Goal: Task Accomplishment & Management: Use online tool/utility

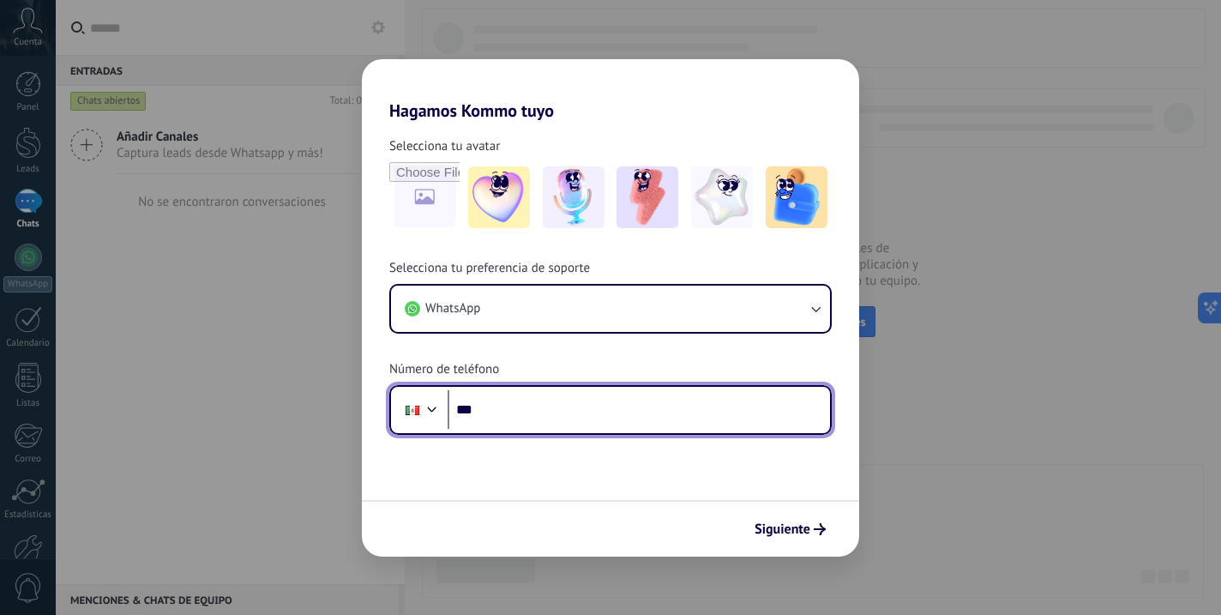
click at [540, 394] on input "***" at bounding box center [639, 409] width 382 height 39
type input "**********"
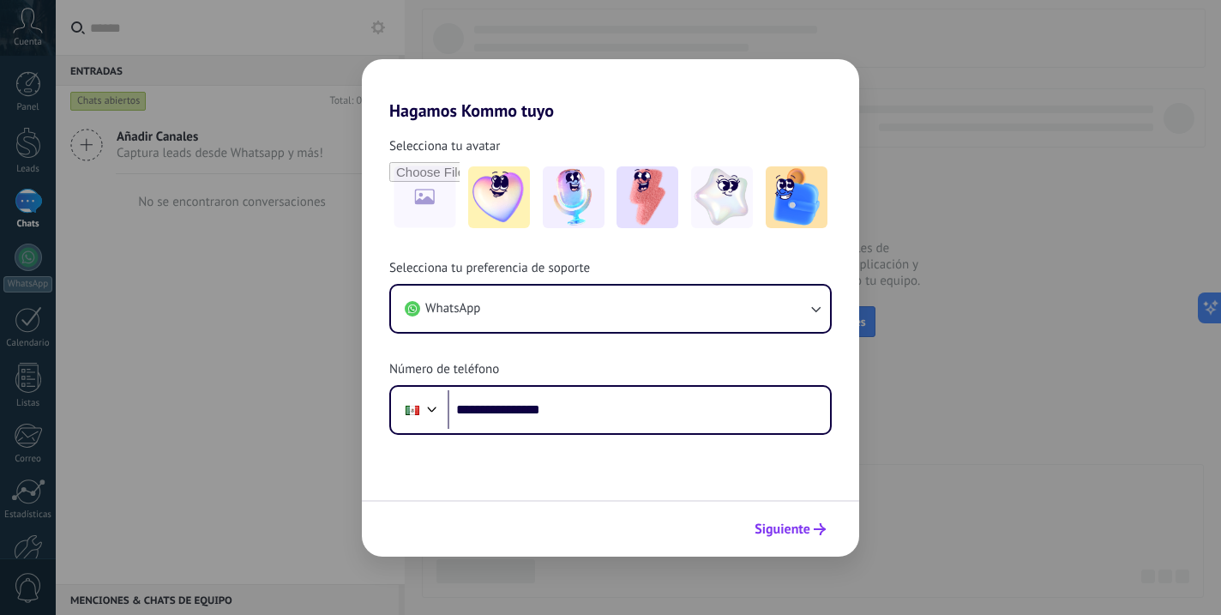
click at [780, 525] on span "Siguiente" at bounding box center [782, 529] width 56 height 12
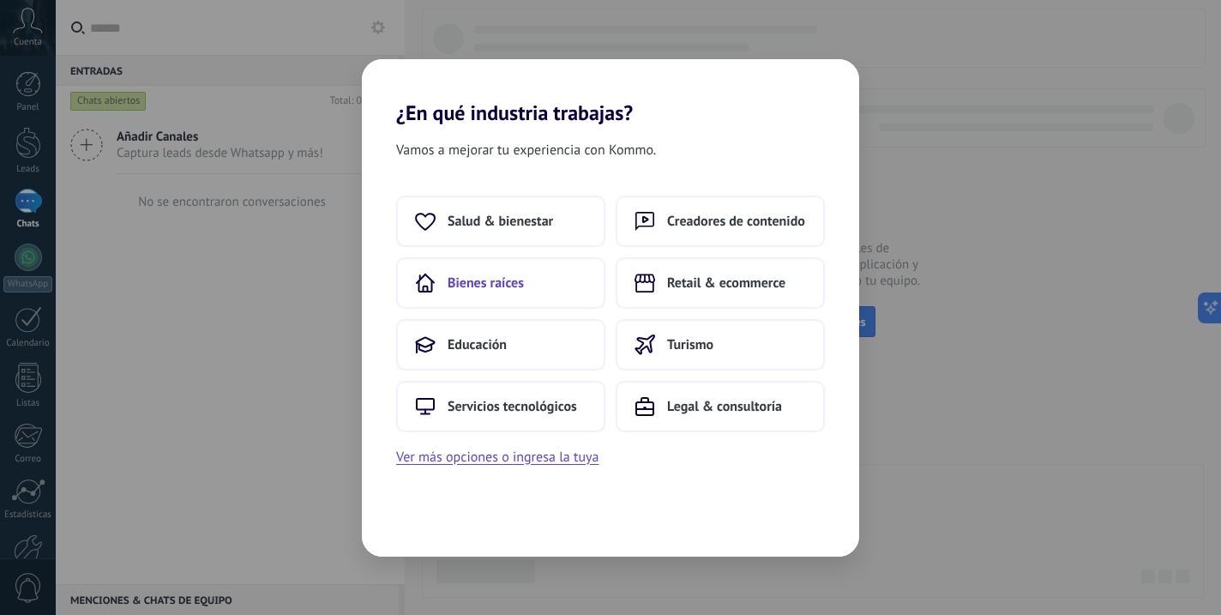
click at [538, 294] on button "Bienes raíces" at bounding box center [500, 282] width 209 height 51
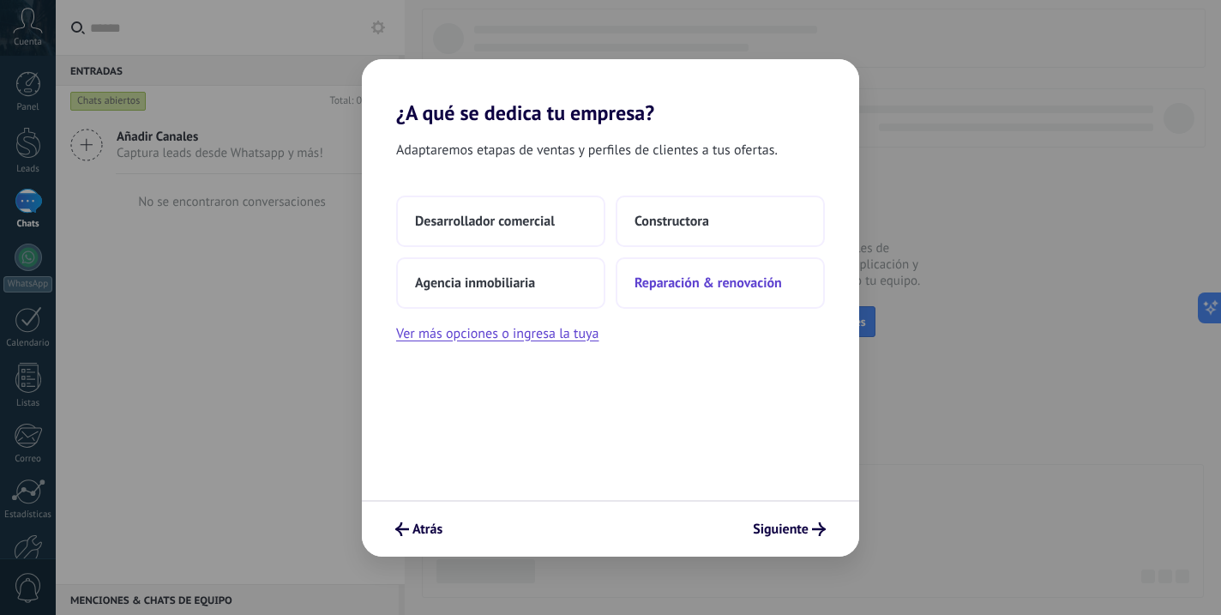
click at [682, 280] on span "Reparación & renovación" at bounding box center [707, 282] width 147 height 17
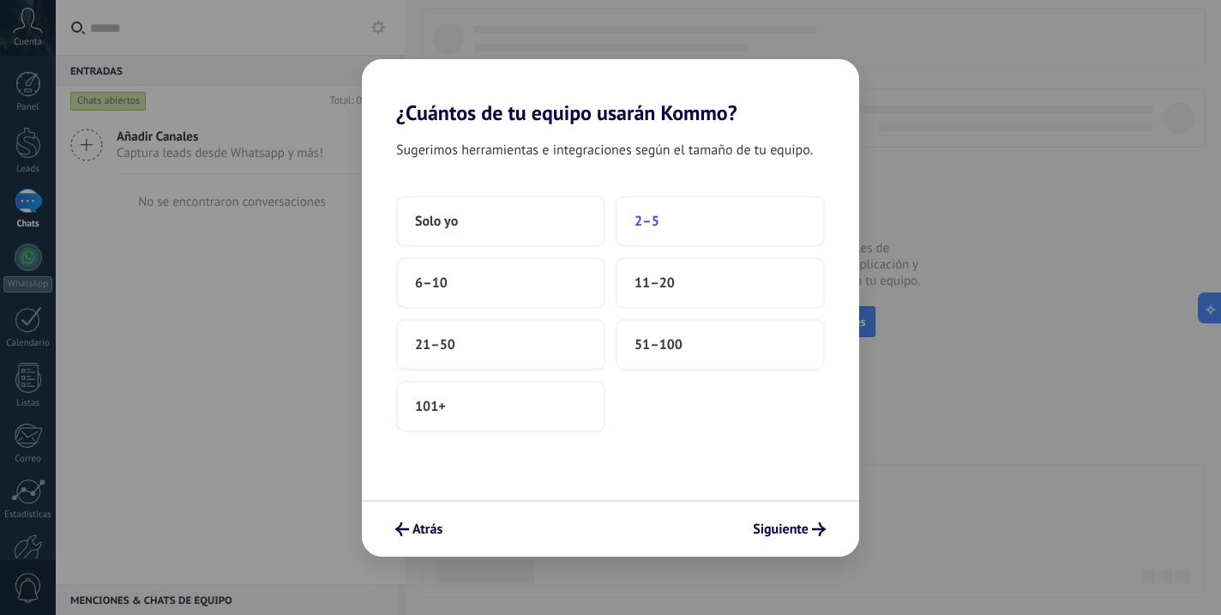
click at [659, 217] on button "2–5" at bounding box center [720, 220] width 209 height 51
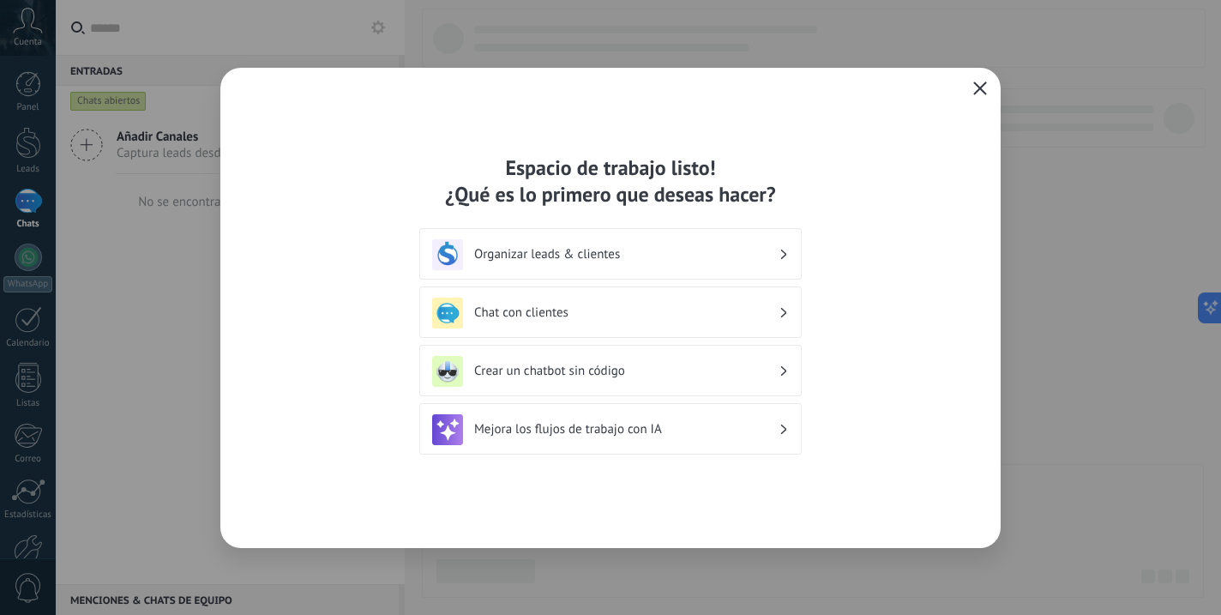
click at [565, 259] on h3 "Organizar leads & clientes" at bounding box center [626, 254] width 304 height 16
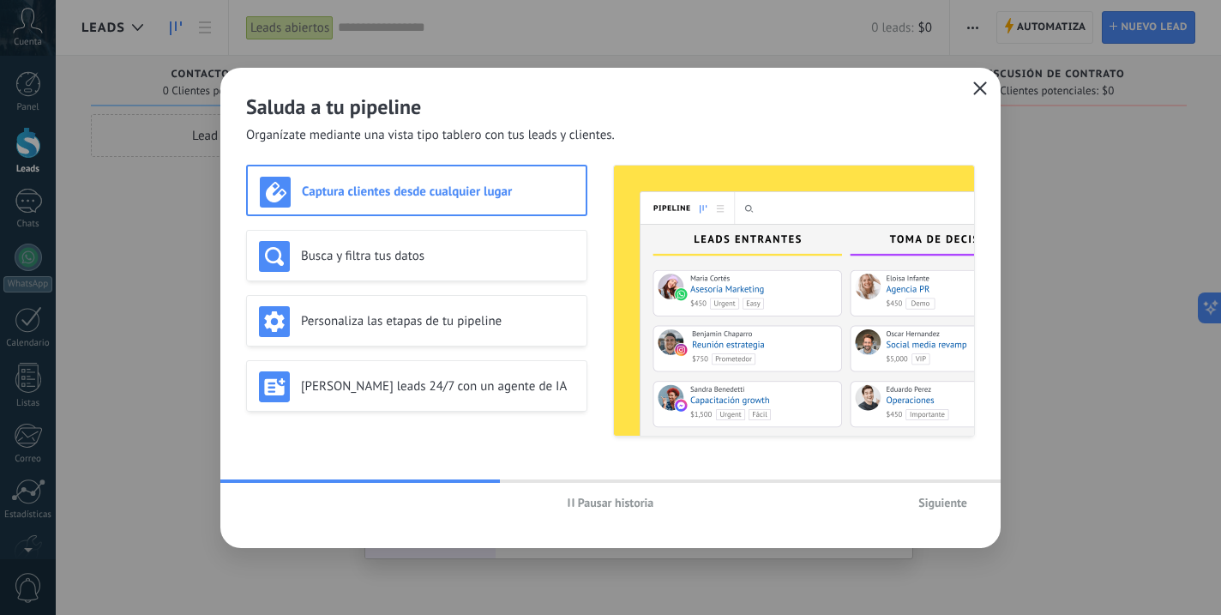
click at [929, 496] on span "Siguiente" at bounding box center [942, 502] width 49 height 12
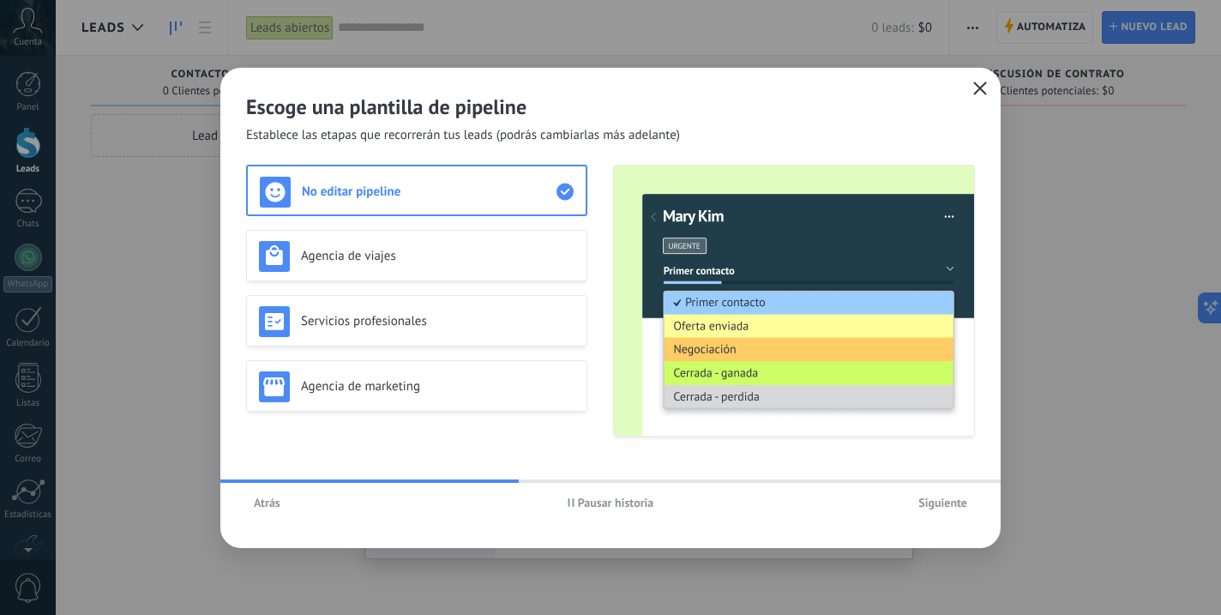
click at [268, 508] on span "Atrás" at bounding box center [267, 502] width 27 height 12
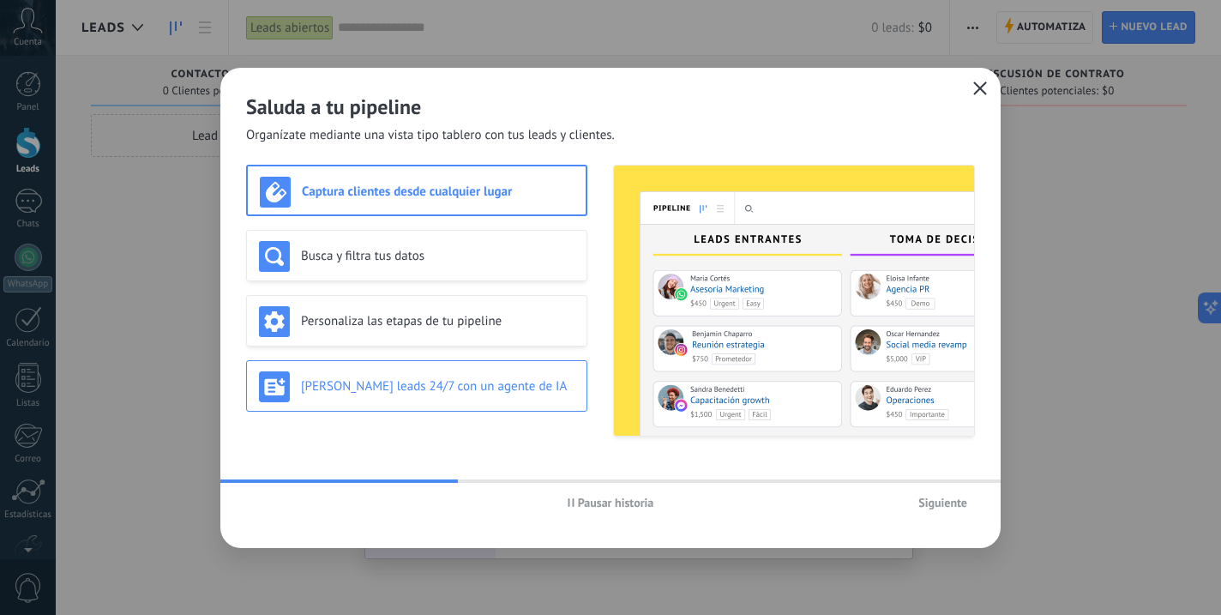
click at [457, 393] on h3 "[PERSON_NAME] leads 24/7 con un agente de IA" at bounding box center [437, 386] width 273 height 16
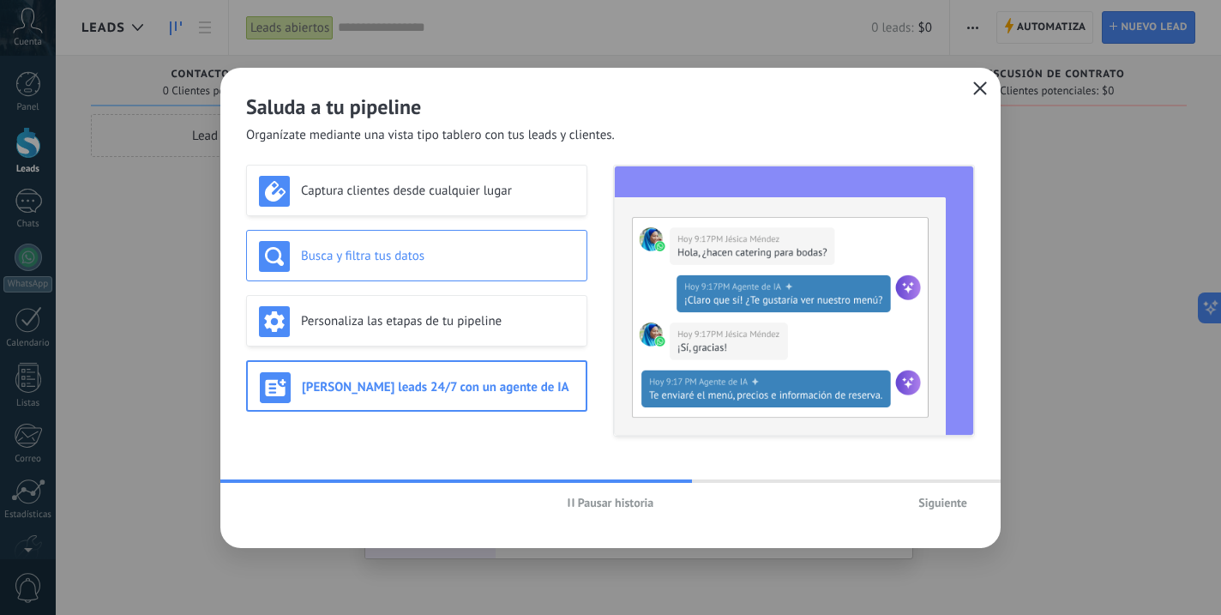
click at [540, 278] on div "Busca y filtra tus datos" at bounding box center [416, 255] width 341 height 51
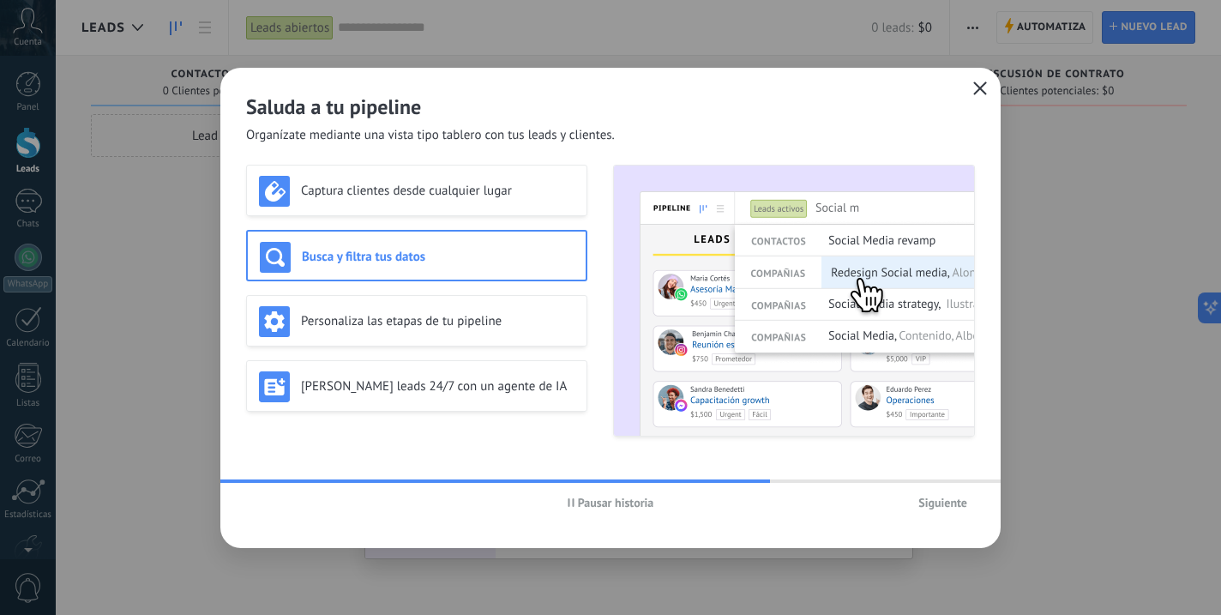
click at [922, 501] on span "Siguiente" at bounding box center [942, 502] width 49 height 12
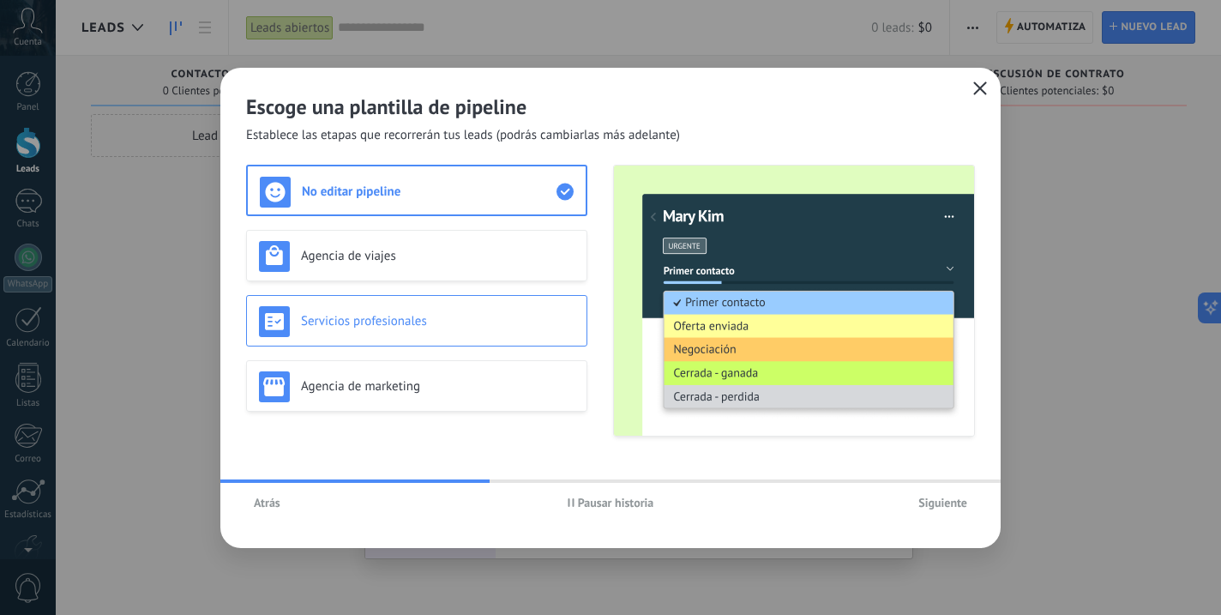
click at [454, 335] on div "Servicios profesionales" at bounding box center [416, 321] width 315 height 31
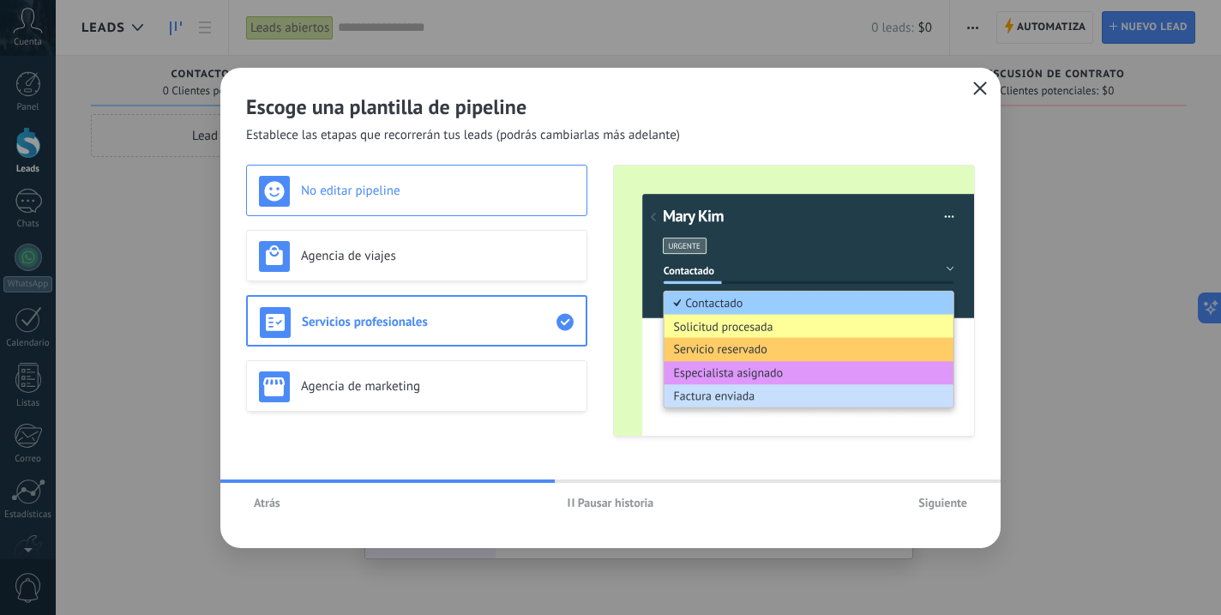
click at [432, 201] on div "No editar pipeline" at bounding box center [416, 191] width 315 height 31
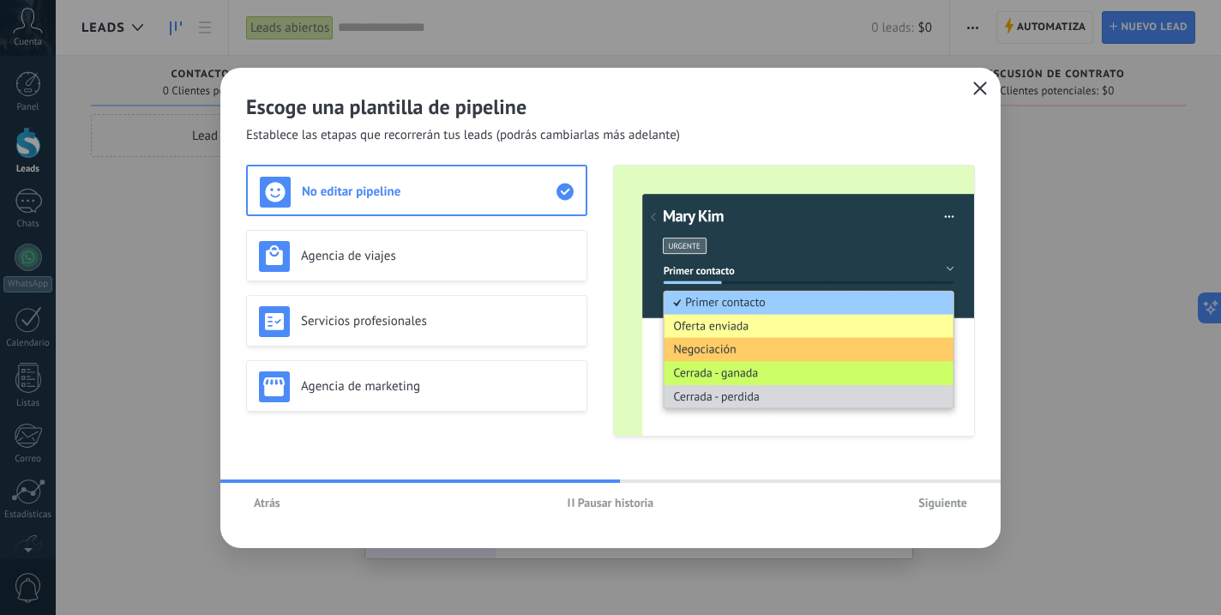
click at [956, 501] on span "Siguiente" at bounding box center [942, 502] width 49 height 12
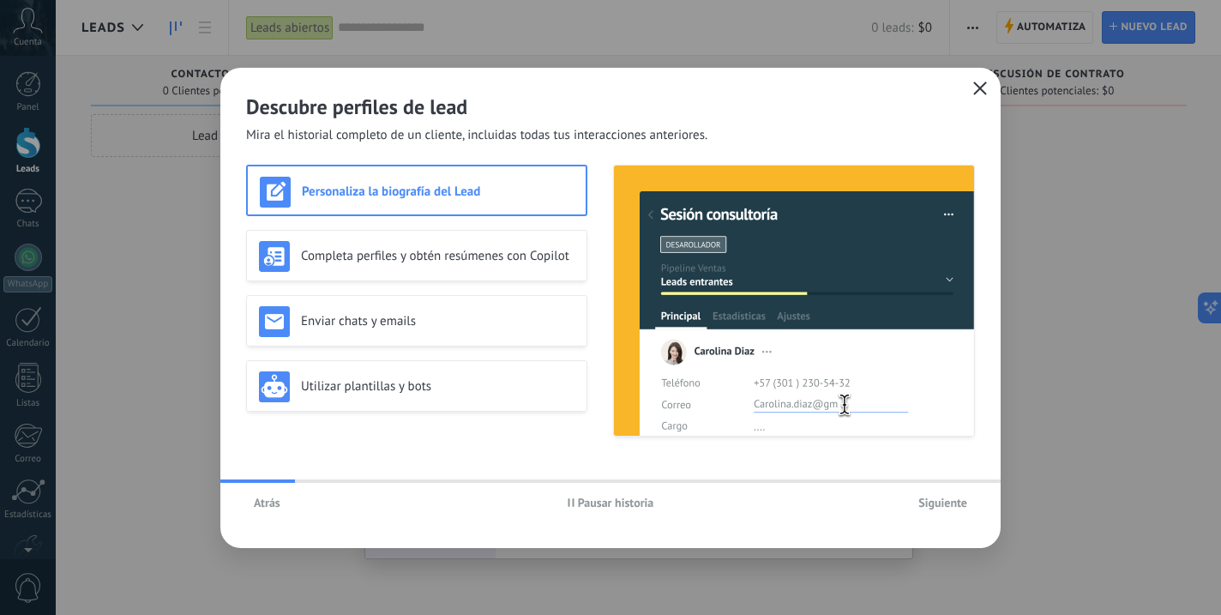
click at [252, 516] on div "Atrás Pausar historia Siguiente" at bounding box center [610, 502] width 780 height 39
click at [260, 508] on span "Atrás" at bounding box center [267, 502] width 27 height 12
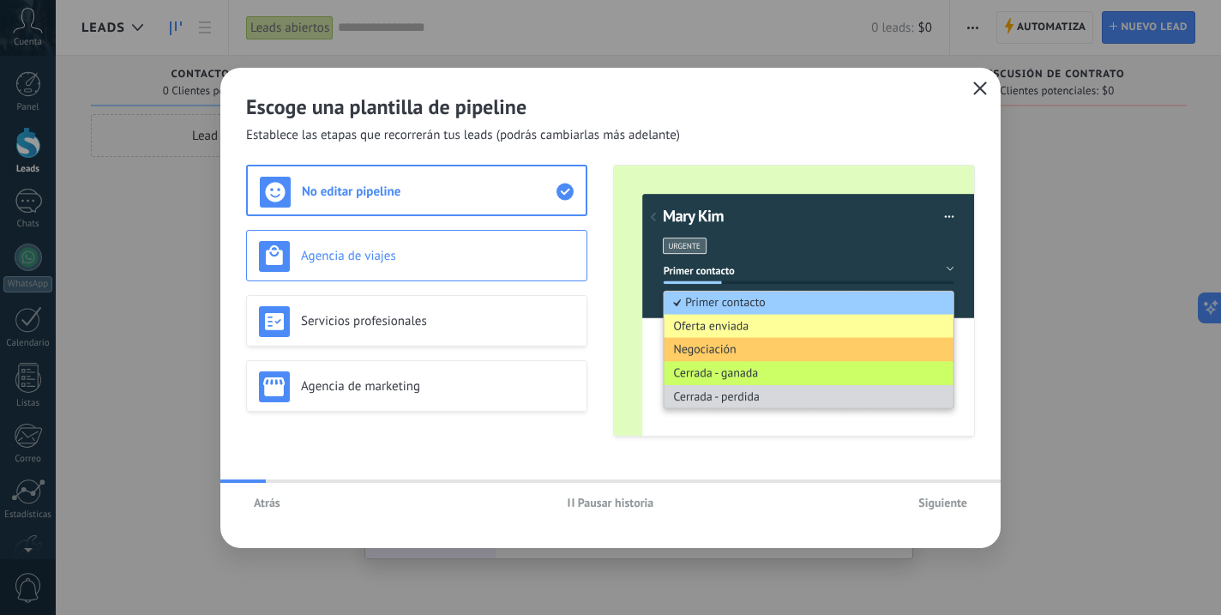
click at [423, 233] on div "Agencia de viajes" at bounding box center [416, 255] width 341 height 51
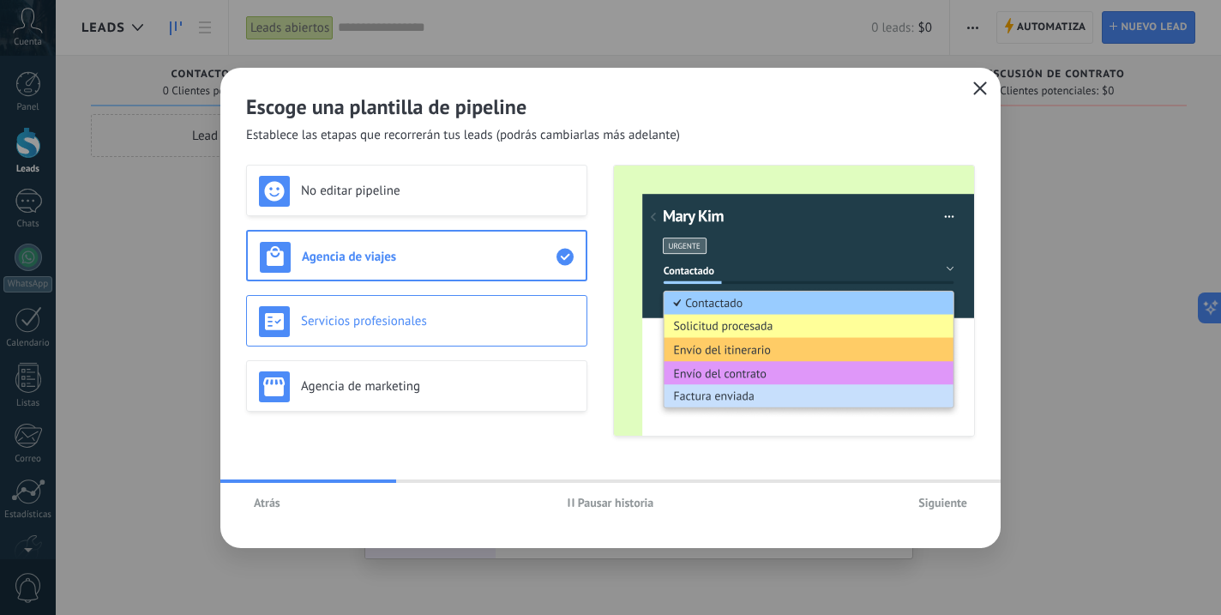
click at [429, 323] on h3 "Servicios profesionales" at bounding box center [437, 321] width 273 height 16
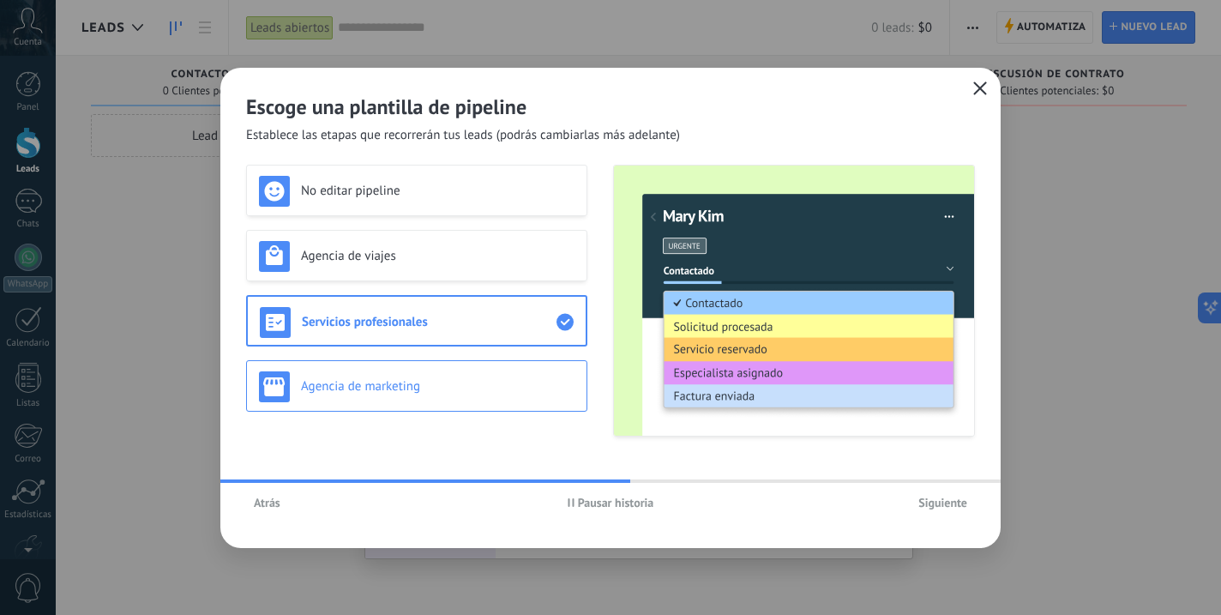
click at [434, 385] on h3 "Agencia de marketing" at bounding box center [437, 386] width 273 height 16
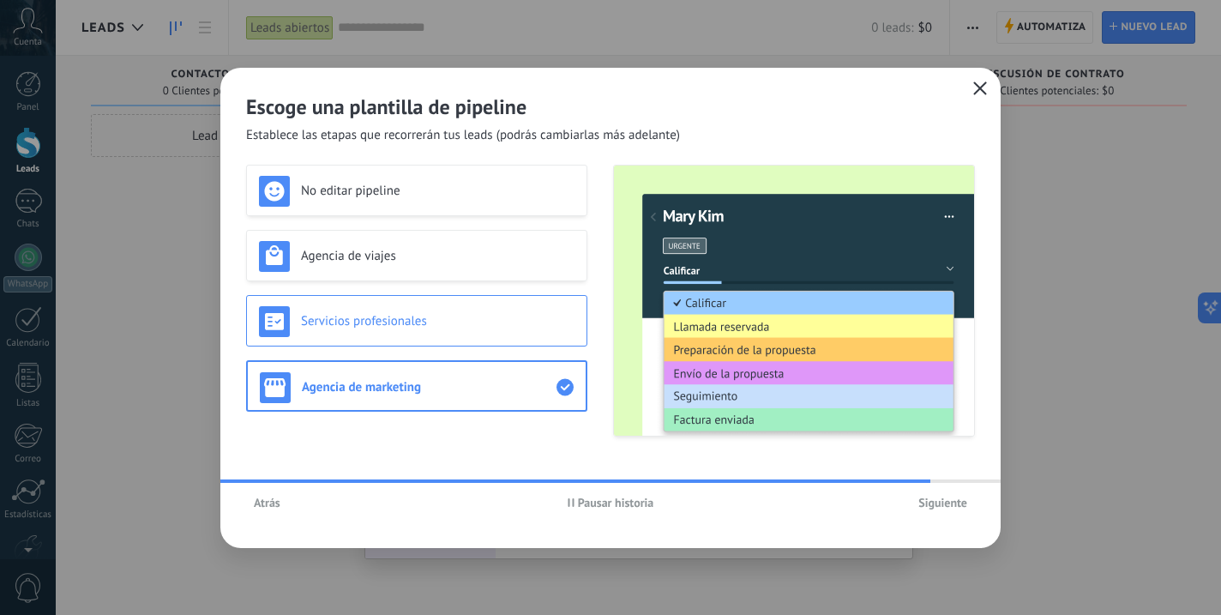
click at [460, 316] on h3 "Servicios profesionales" at bounding box center [437, 321] width 273 height 16
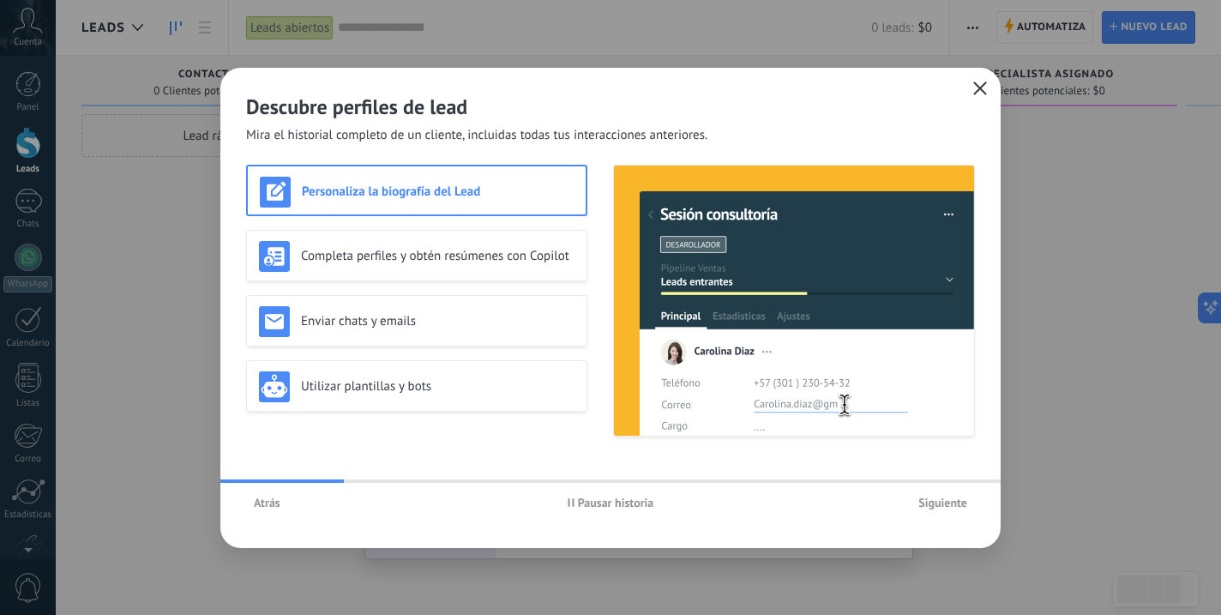
click at [266, 500] on span "Atrás" at bounding box center [267, 502] width 27 height 12
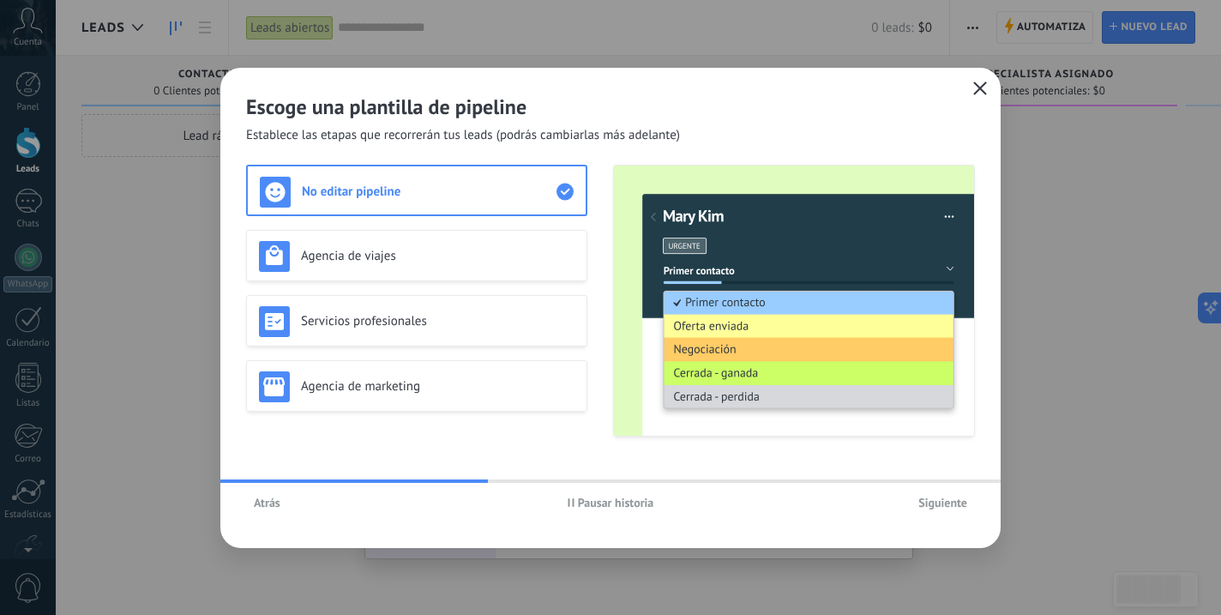
click at [945, 508] on span "Siguiente" at bounding box center [942, 502] width 49 height 12
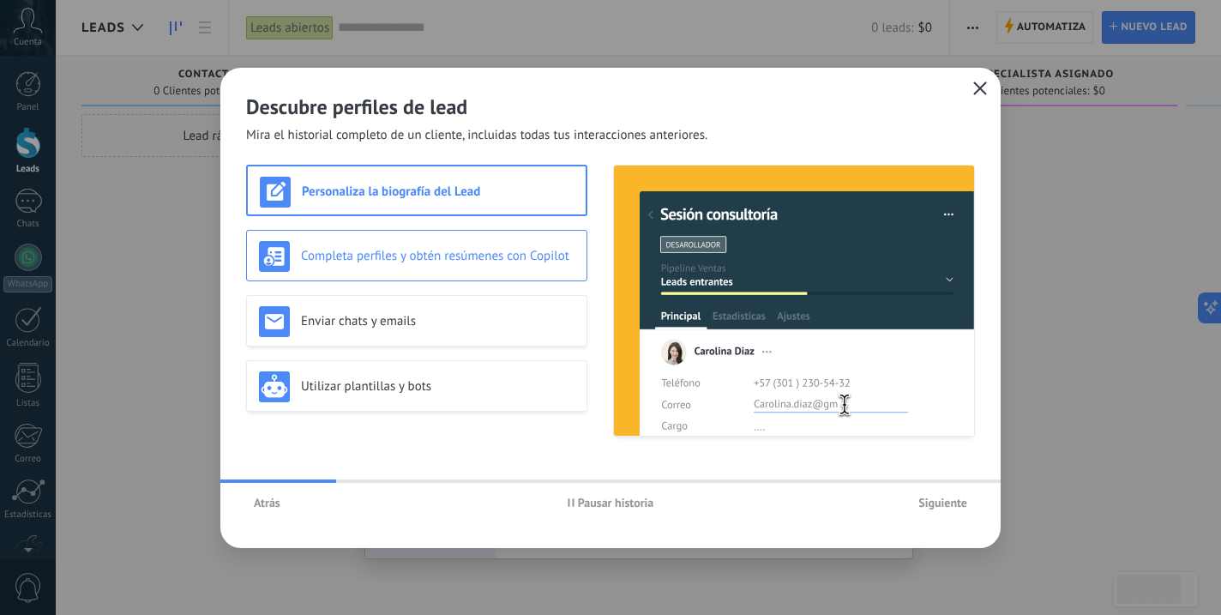
click at [461, 255] on h3 "Completa perfiles y obtén resúmenes con Copilot" at bounding box center [437, 256] width 273 height 16
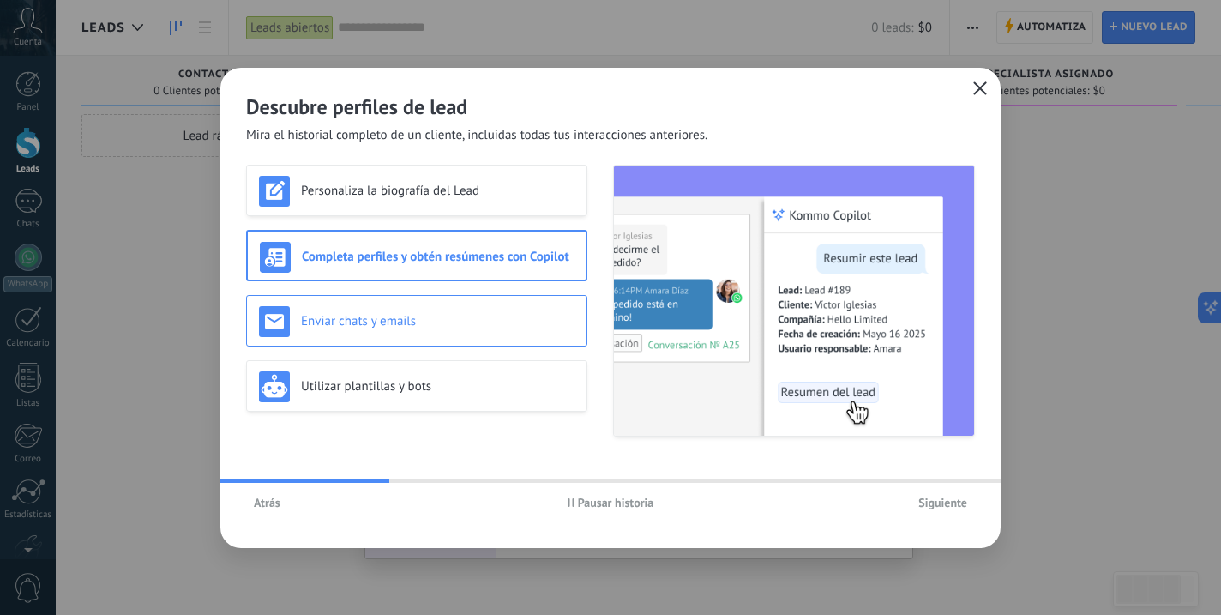
click at [454, 309] on div "Enviar chats y emails" at bounding box center [416, 321] width 315 height 31
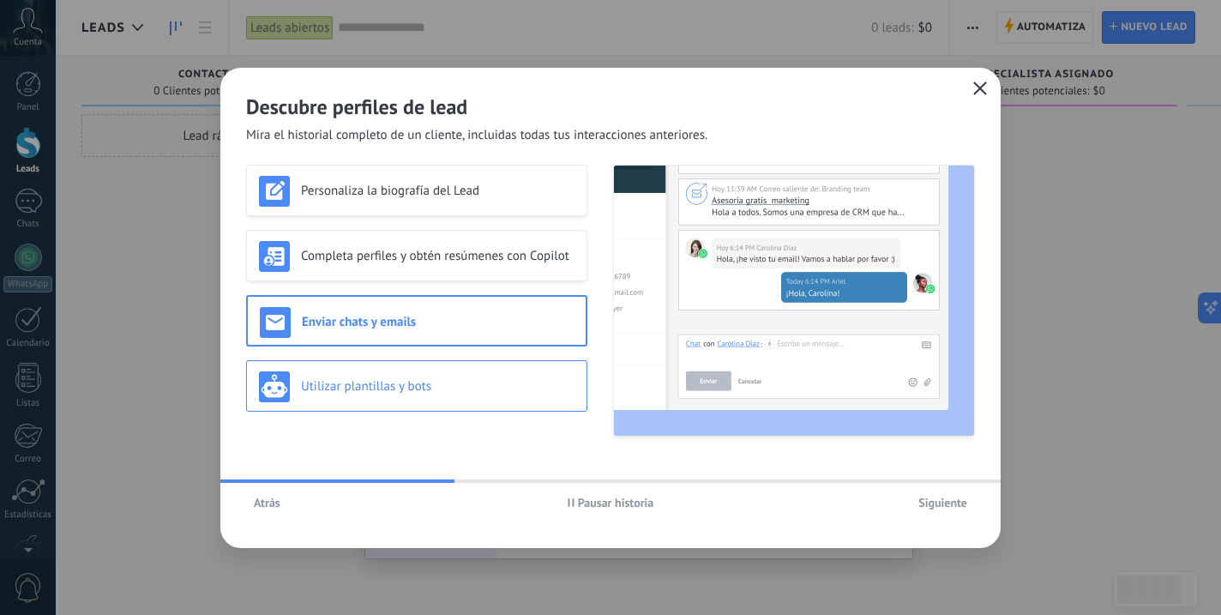
click at [442, 387] on h3 "Utilizar plantillas y bots" at bounding box center [437, 386] width 273 height 16
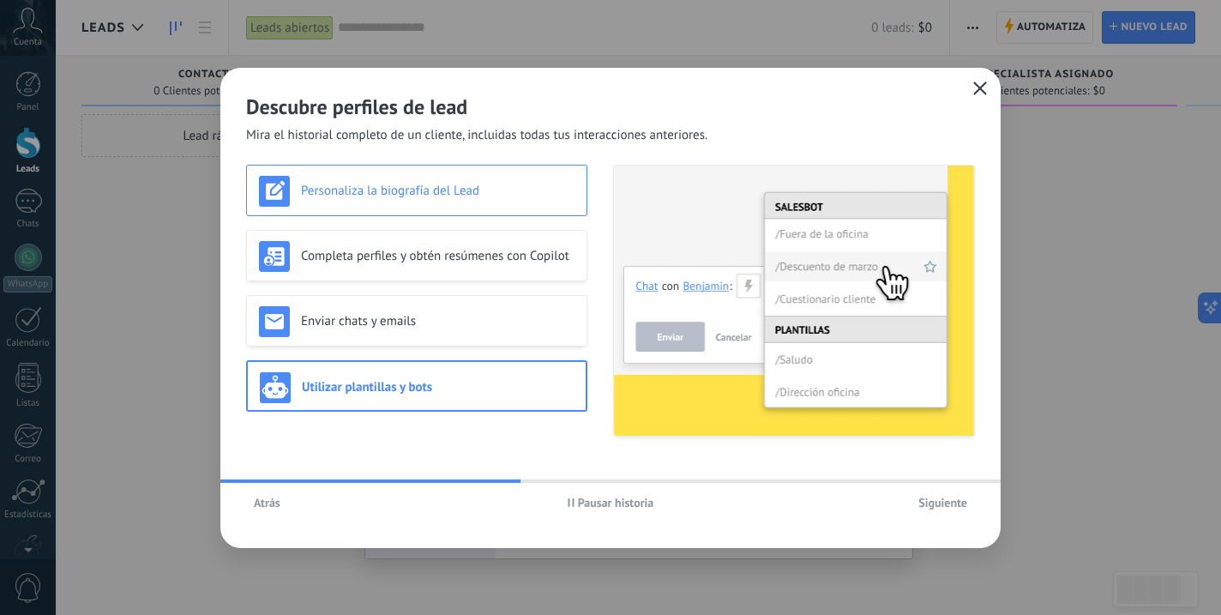
click at [442, 211] on div "Personaliza la biografía del Lead" at bounding box center [416, 190] width 341 height 51
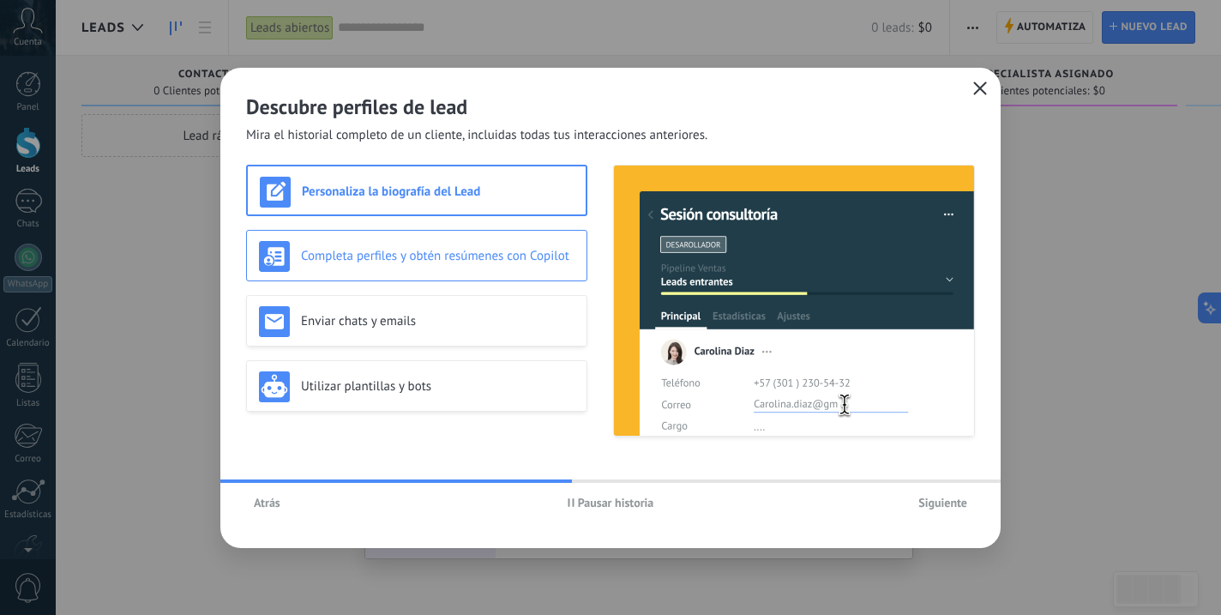
click at [446, 252] on h3 "Completa perfiles y obtén resúmenes con Copilot" at bounding box center [437, 256] width 273 height 16
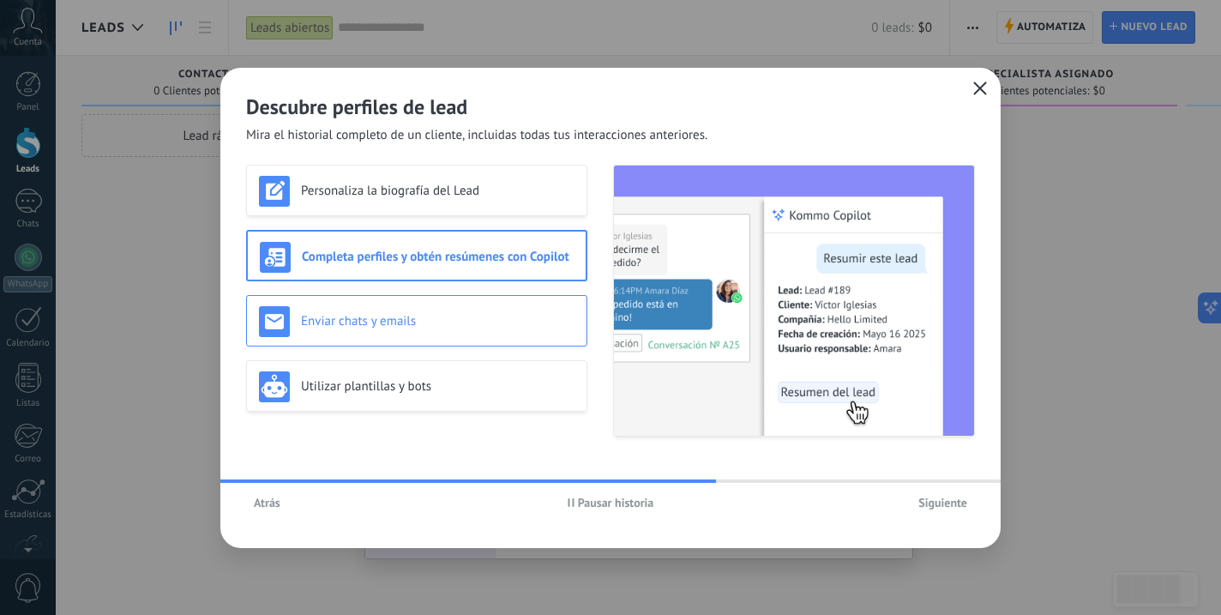
click at [458, 319] on h3 "Enviar chats y emails" at bounding box center [437, 321] width 273 height 16
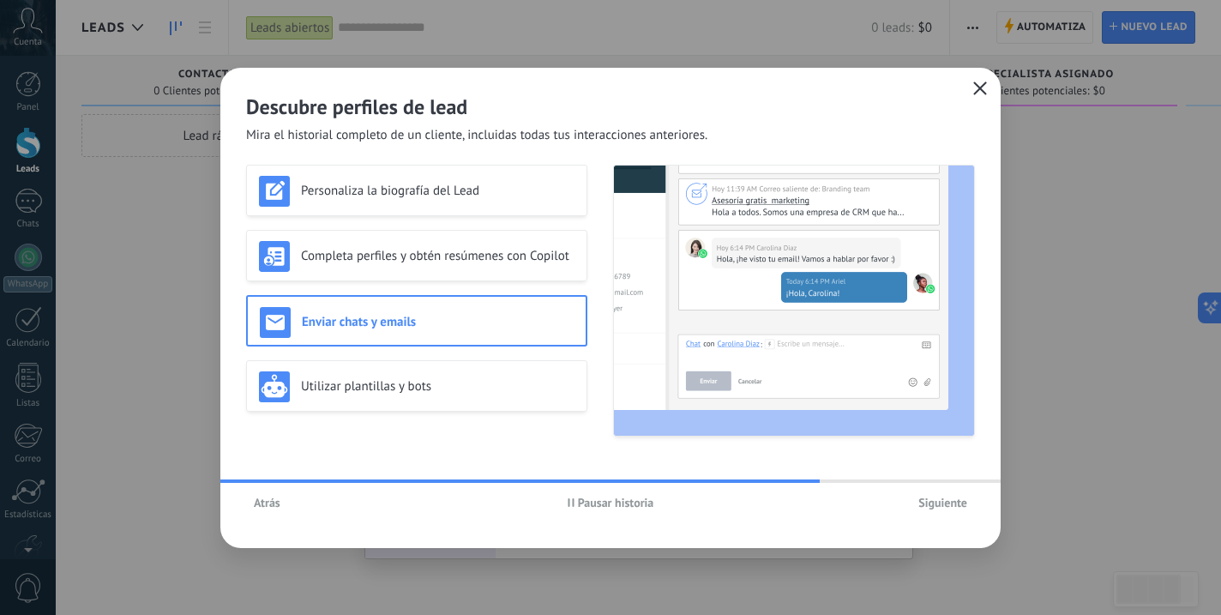
click at [578, 501] on span "Pausar historia" at bounding box center [616, 502] width 76 height 12
click at [382, 195] on h3 "Personaliza la biografía del Lead" at bounding box center [437, 191] width 273 height 16
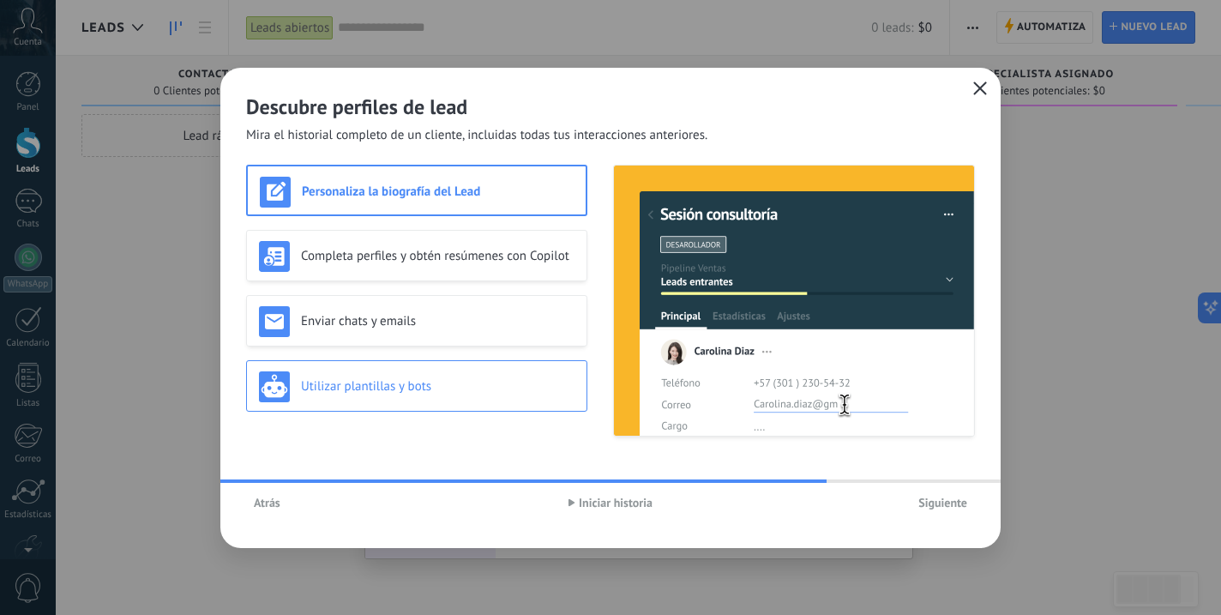
click at [443, 380] on h3 "Utilizar plantillas y bots" at bounding box center [437, 386] width 273 height 16
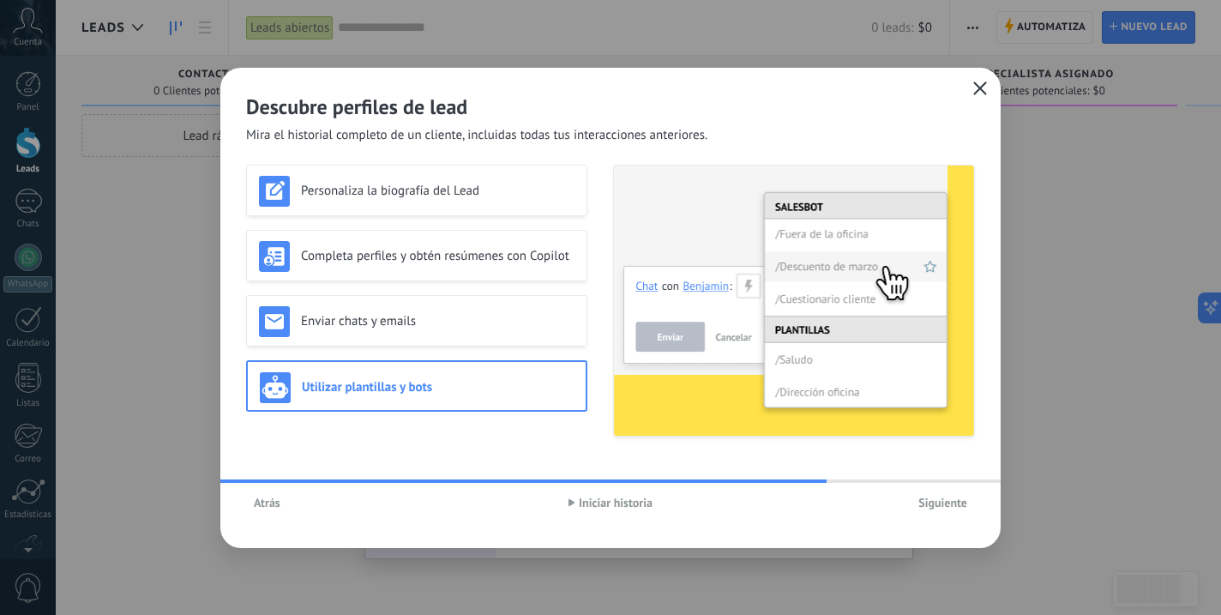
click at [950, 503] on span "Siguiente" at bounding box center [942, 502] width 49 height 12
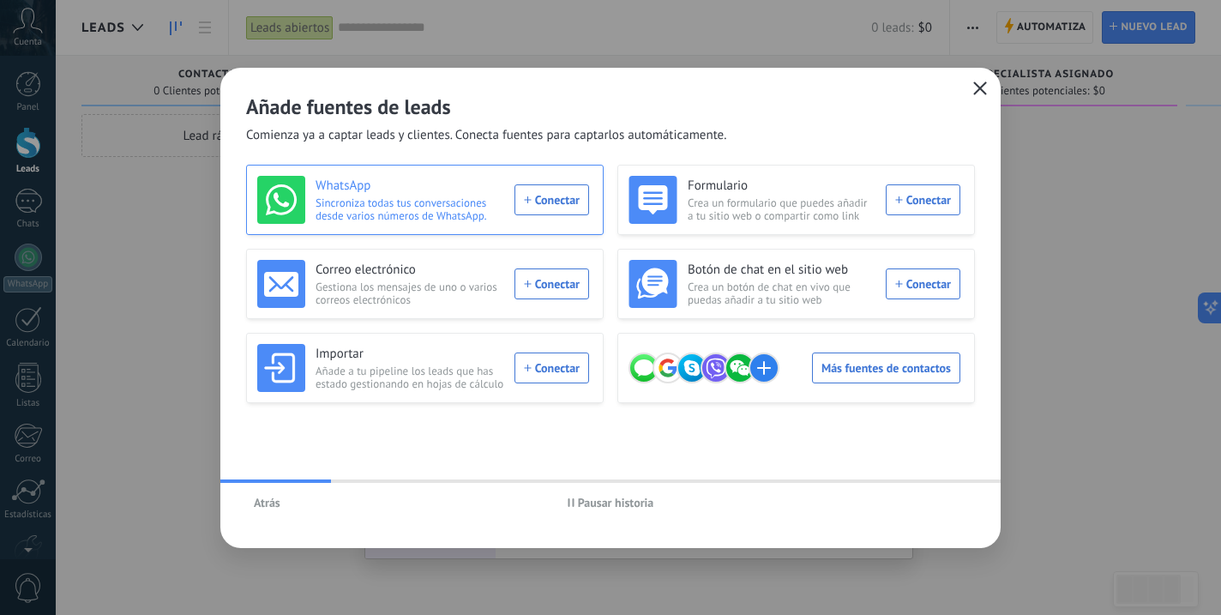
click at [539, 207] on div "WhatsApp Sincroniza todas tus conversaciones desde varios números de WhatsApp. …" at bounding box center [423, 200] width 332 height 48
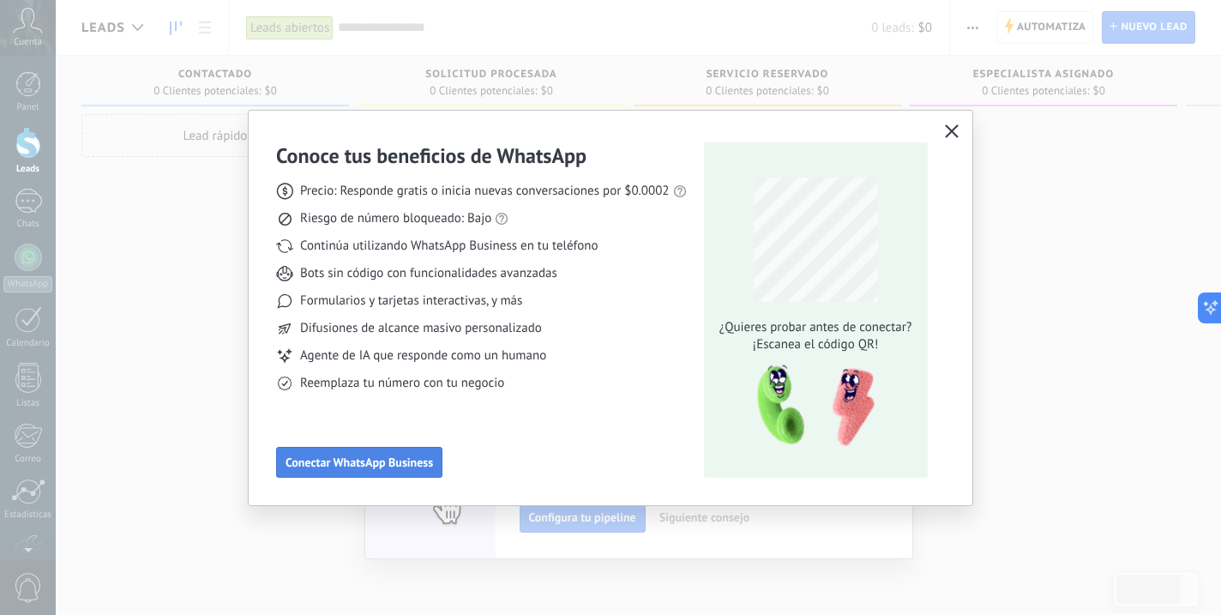
click at [384, 456] on span "Conectar WhatsApp Business" at bounding box center [358, 462] width 147 height 12
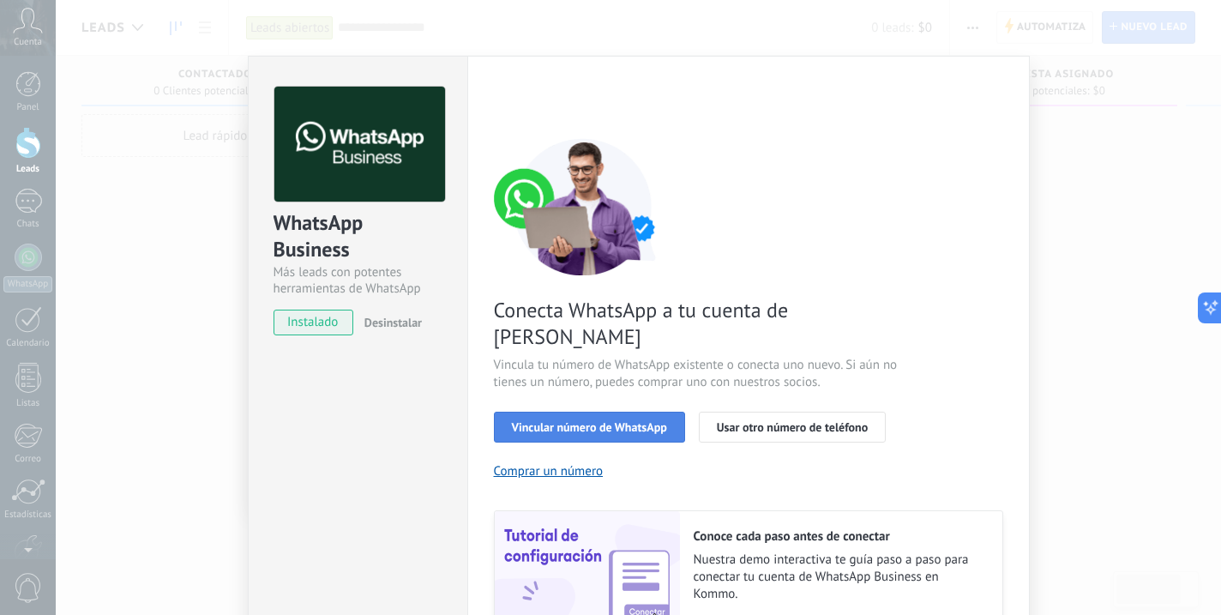
click at [598, 421] on span "Vincular número de WhatsApp" at bounding box center [589, 427] width 155 height 12
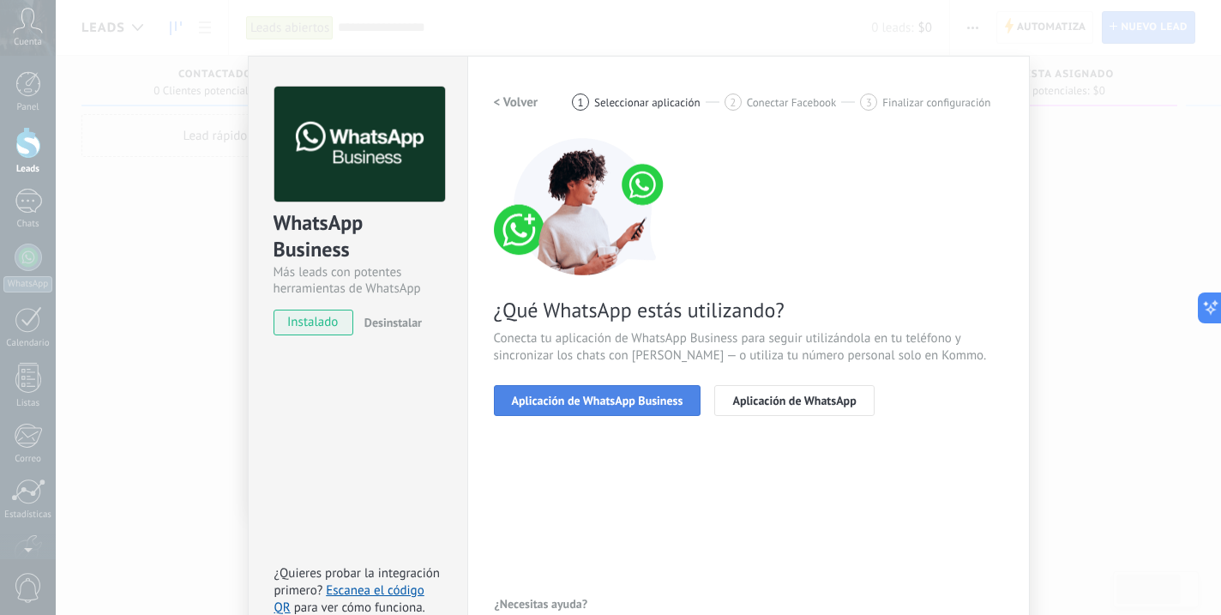
click at [610, 406] on span "Aplicación de WhatsApp Business" at bounding box center [597, 400] width 171 height 12
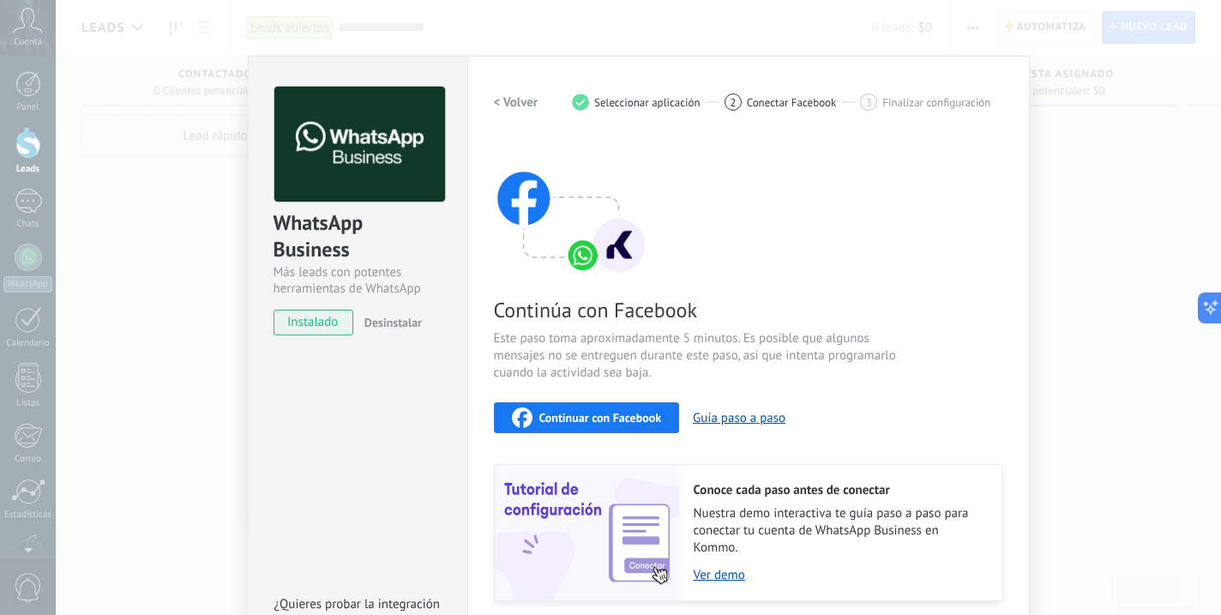
click at [641, 418] on span "Continuar con Facebook" at bounding box center [600, 418] width 123 height 12
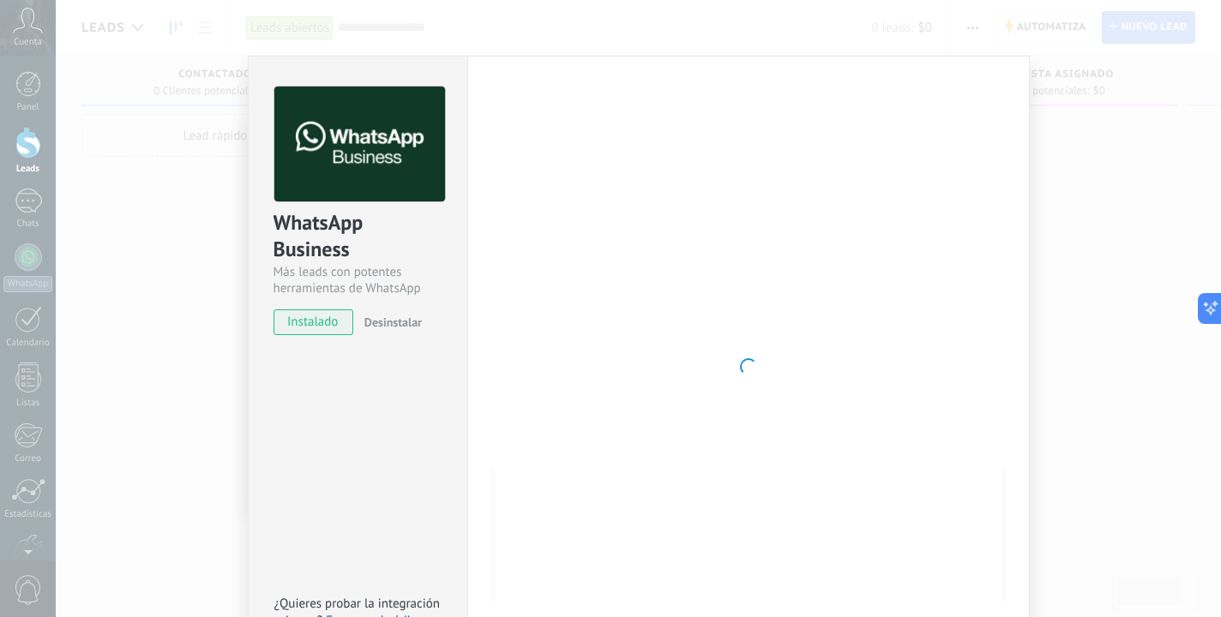
click at [1124, 573] on div "WhatsApp Business Más leads con potentes herramientas de WhatsApp instalado Des…" at bounding box center [638, 308] width 1165 height 617
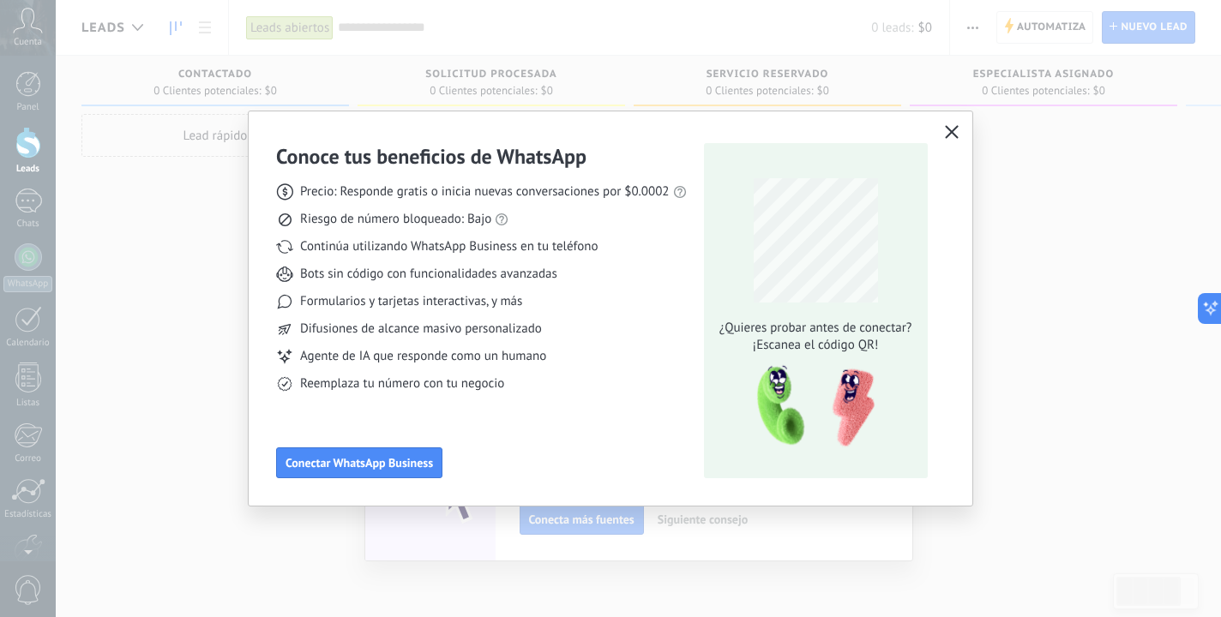
click at [1097, 381] on div "Conoce tus beneficios de WhatsApp Precio: Responde gratis o inicia nuevas conve…" at bounding box center [610, 308] width 1221 height 617
click at [403, 472] on button "Conectar WhatsApp Business" at bounding box center [359, 463] width 166 height 31
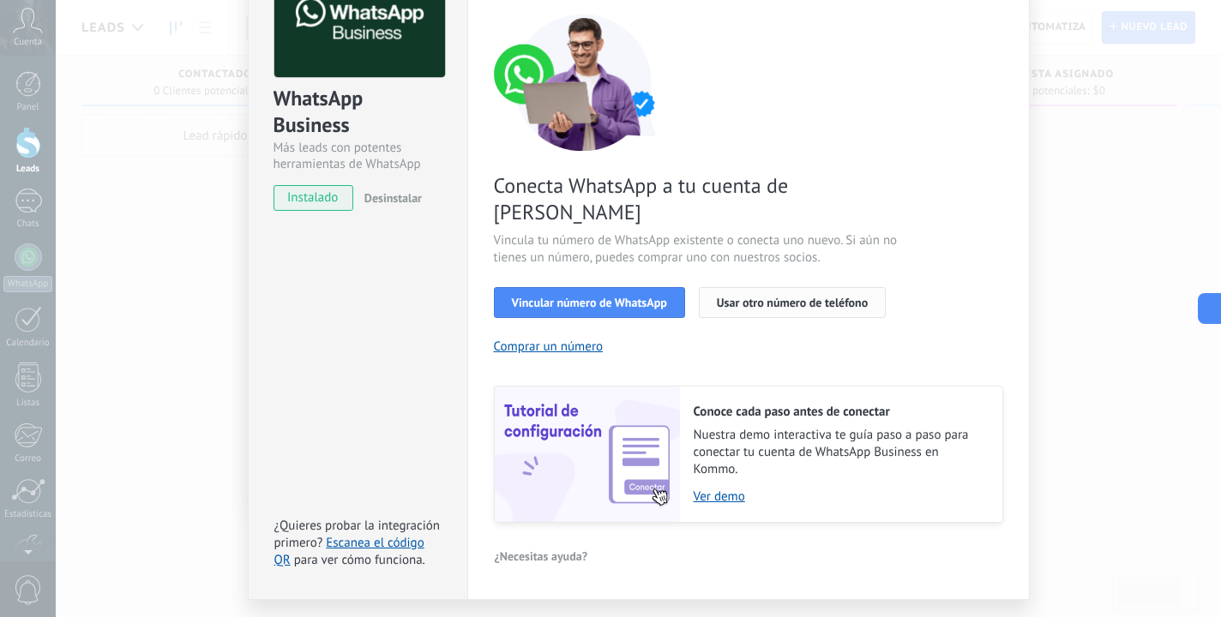
scroll to position [142, 0]
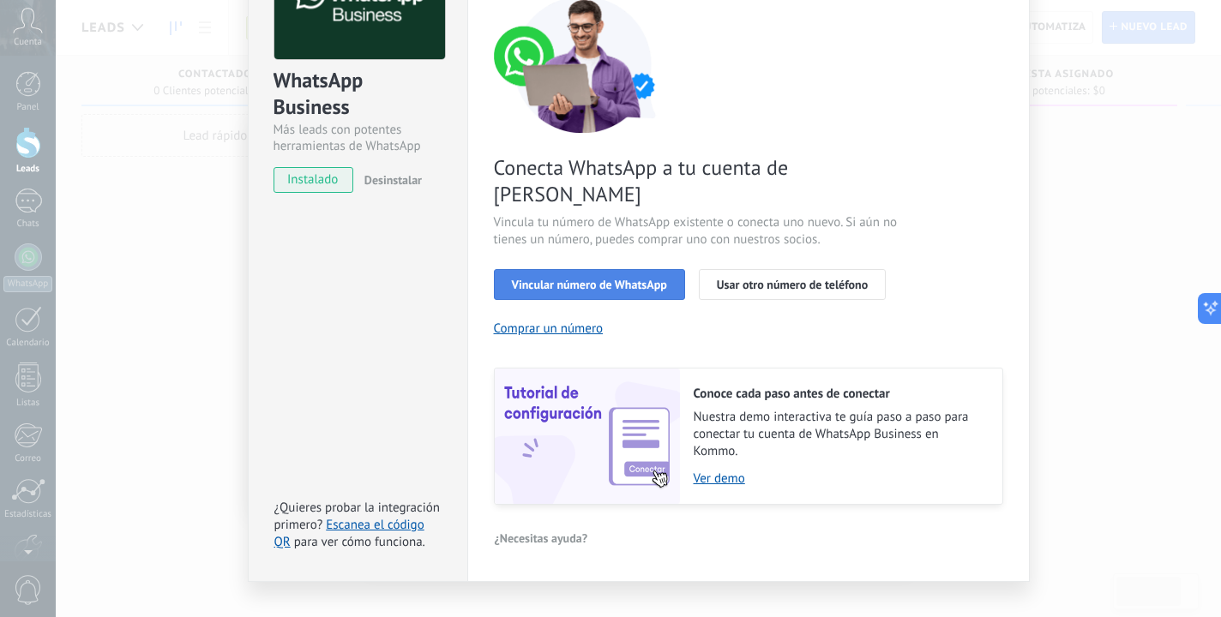
click at [585, 279] on span "Vincular número de WhatsApp" at bounding box center [589, 285] width 155 height 12
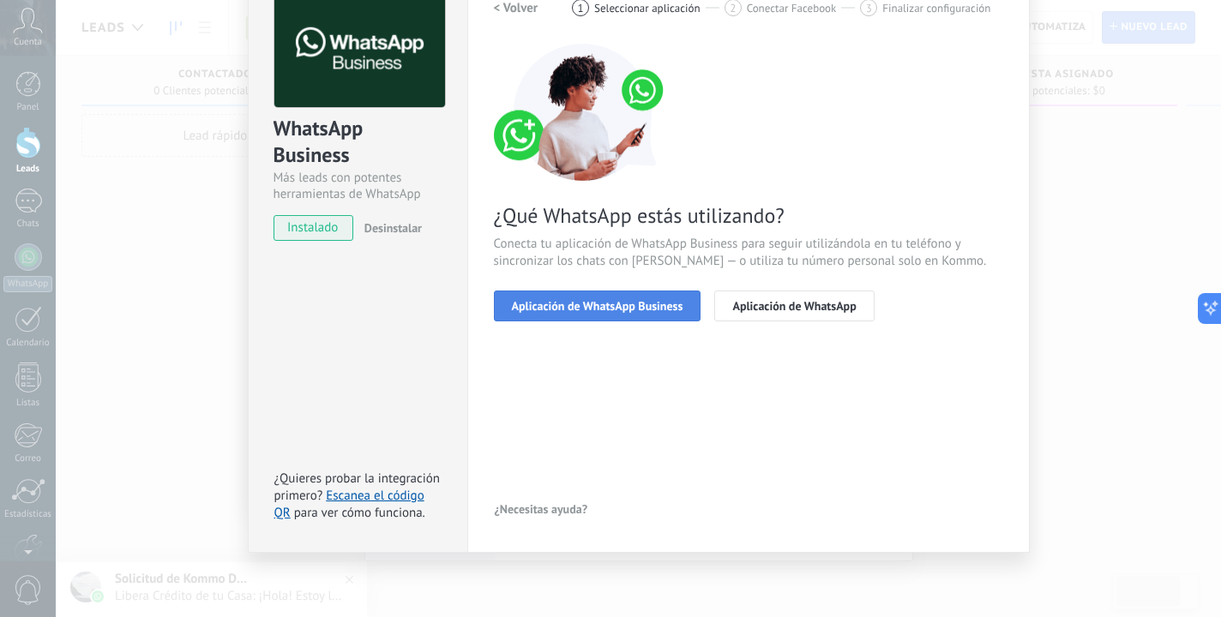
click at [630, 305] on span "Aplicación de WhatsApp Business" at bounding box center [597, 306] width 171 height 12
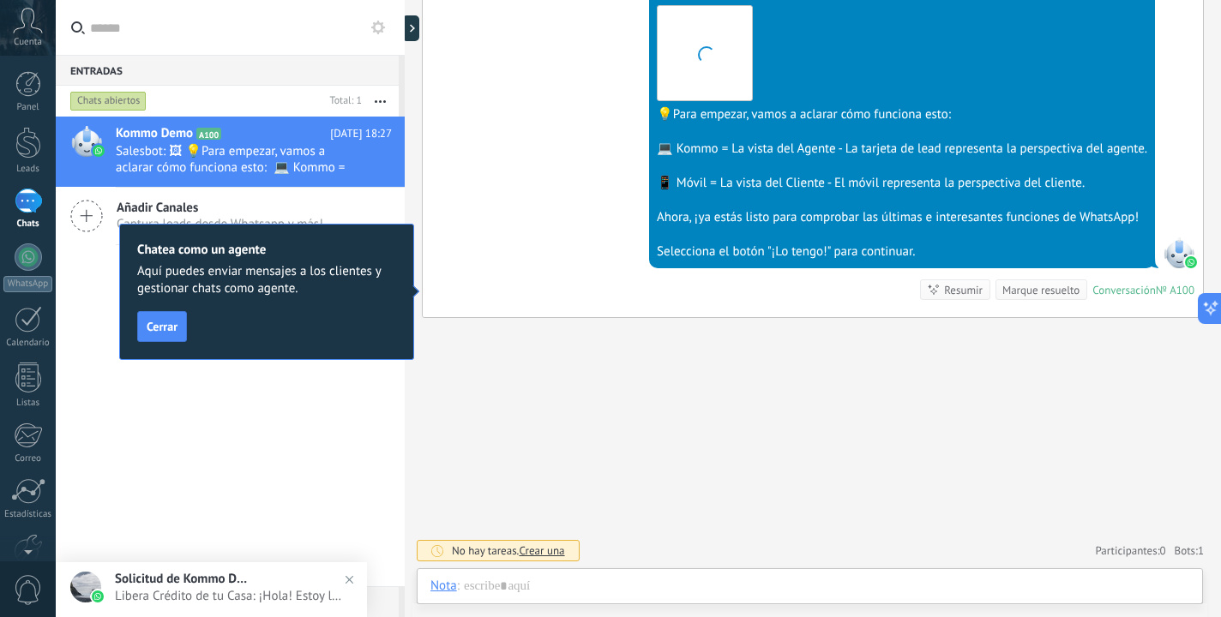
scroll to position [26, 0]
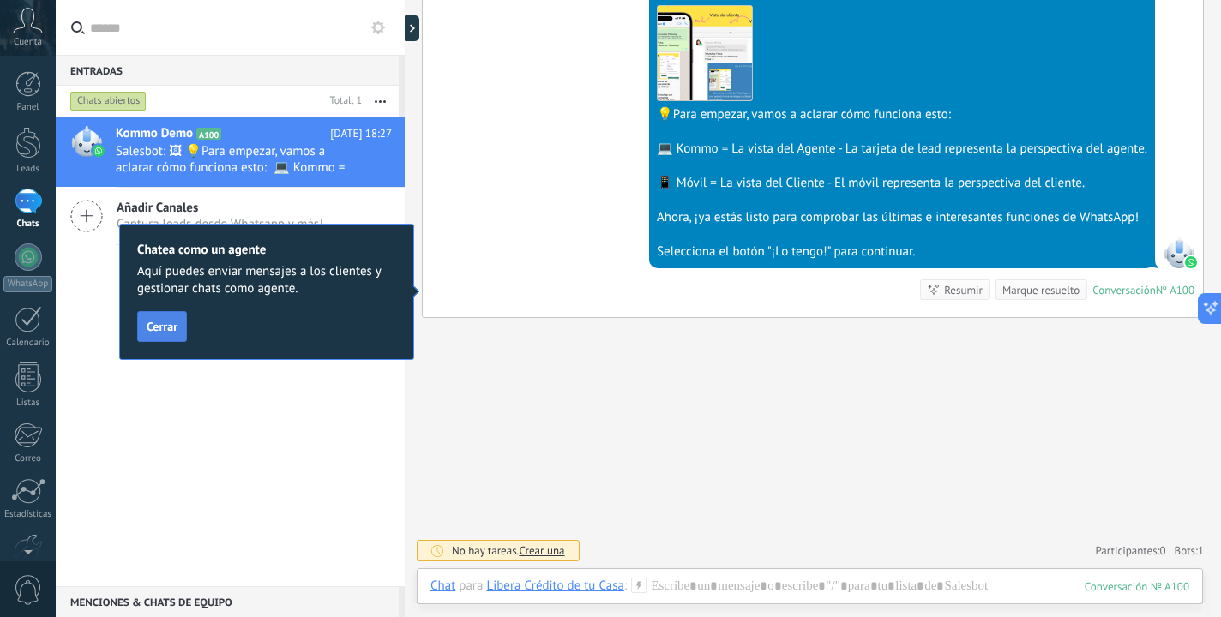
click at [177, 331] on span "Cerrar" at bounding box center [162, 327] width 31 height 12
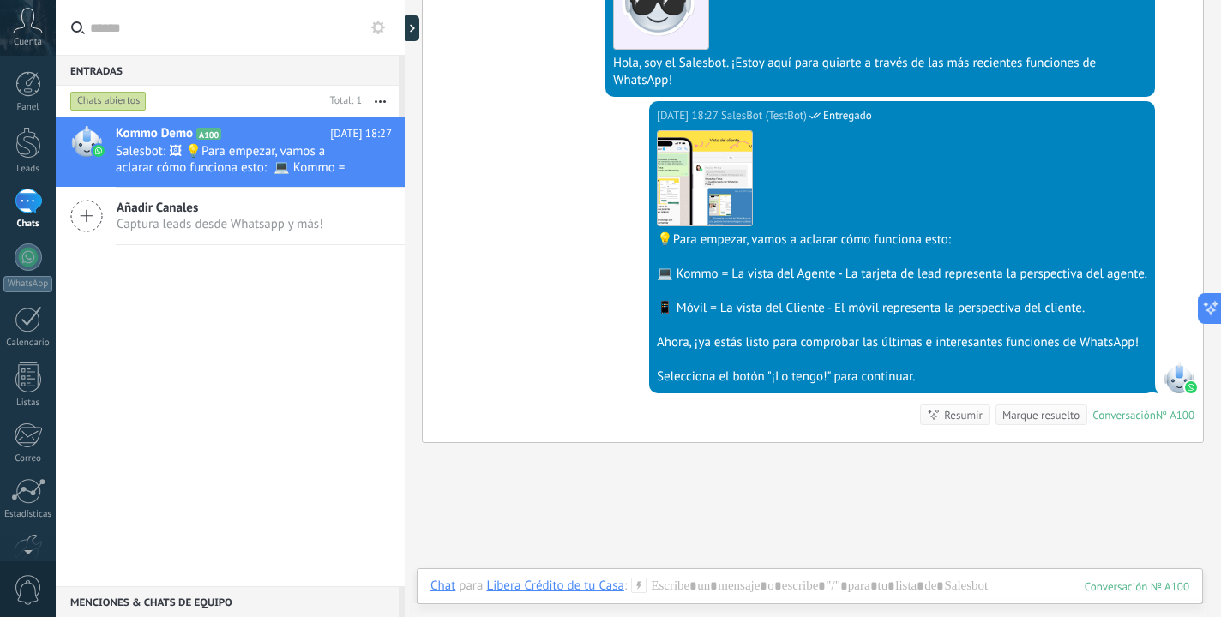
scroll to position [412, 0]
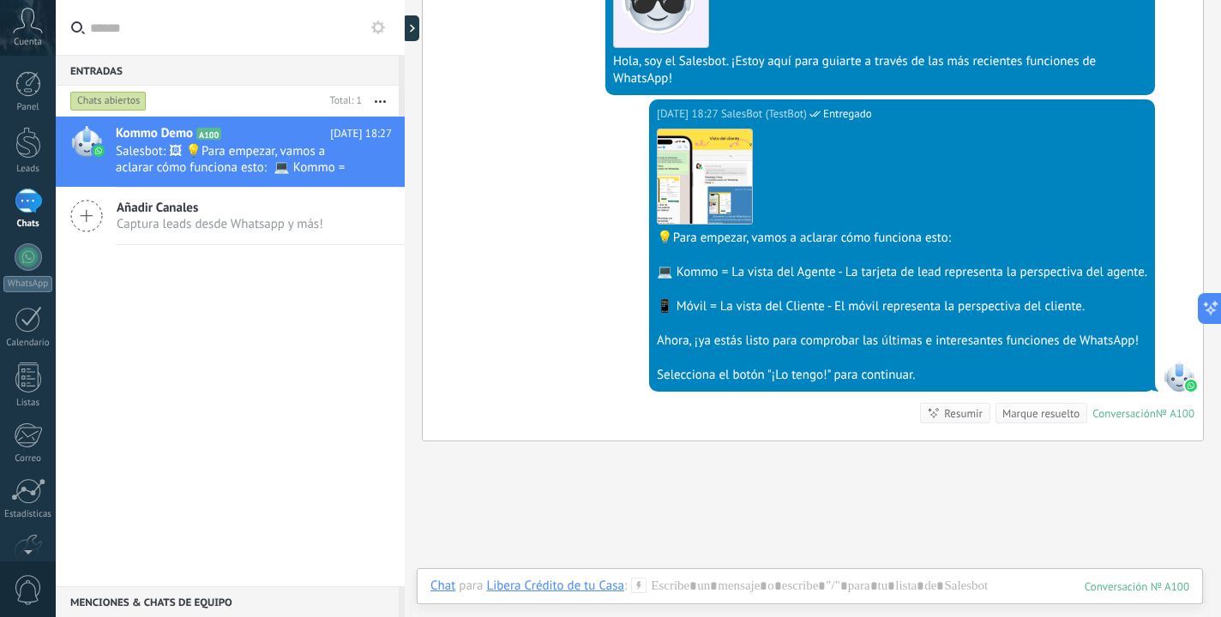
click at [1019, 416] on div "Marque resuelto" at bounding box center [1040, 414] width 77 height 16
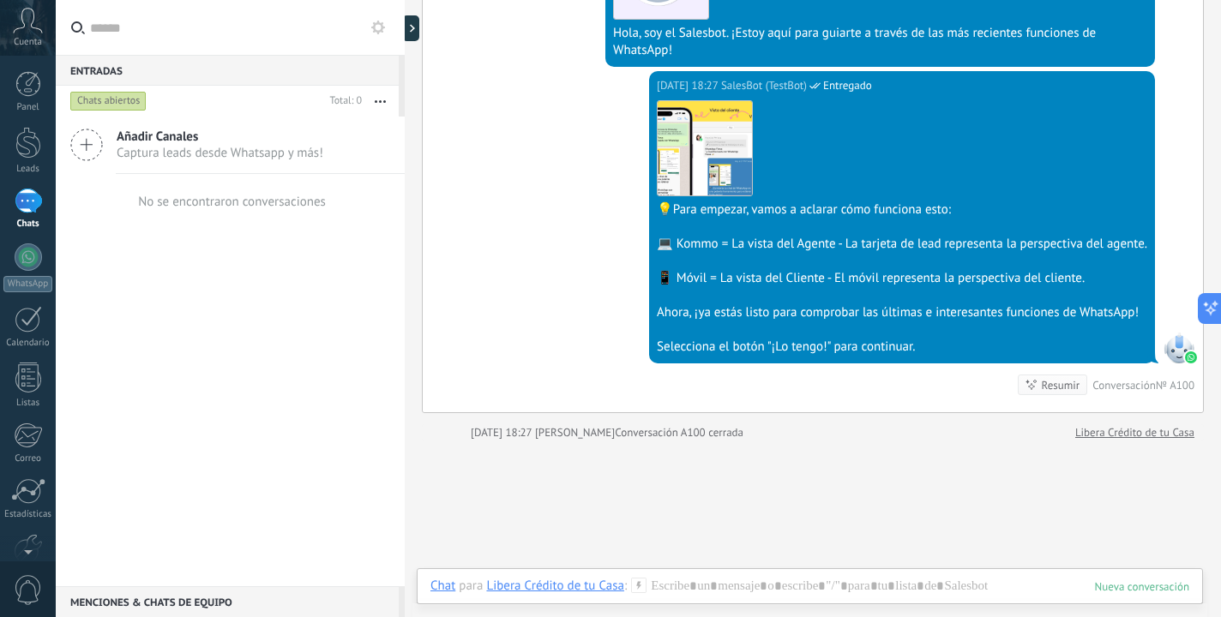
click at [1042, 386] on div "Resumir" at bounding box center [1061, 385] width 39 height 16
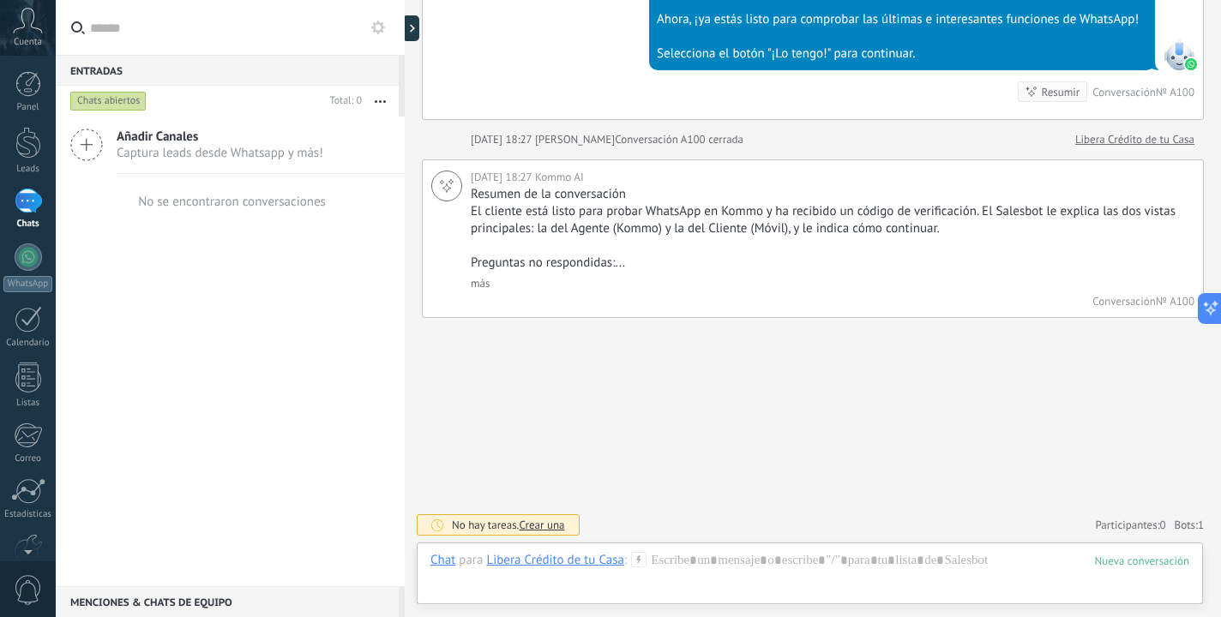
scroll to position [733, 0]
click at [30, 278] on div "WhatsApp" at bounding box center [27, 284] width 49 height 16
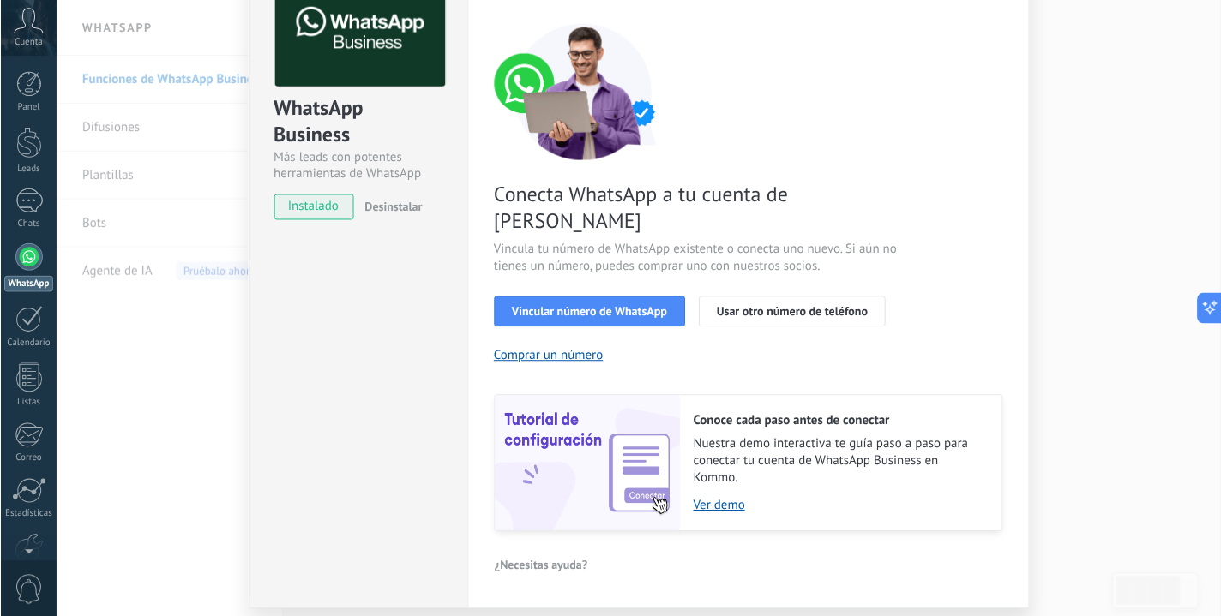
scroll to position [123, 0]
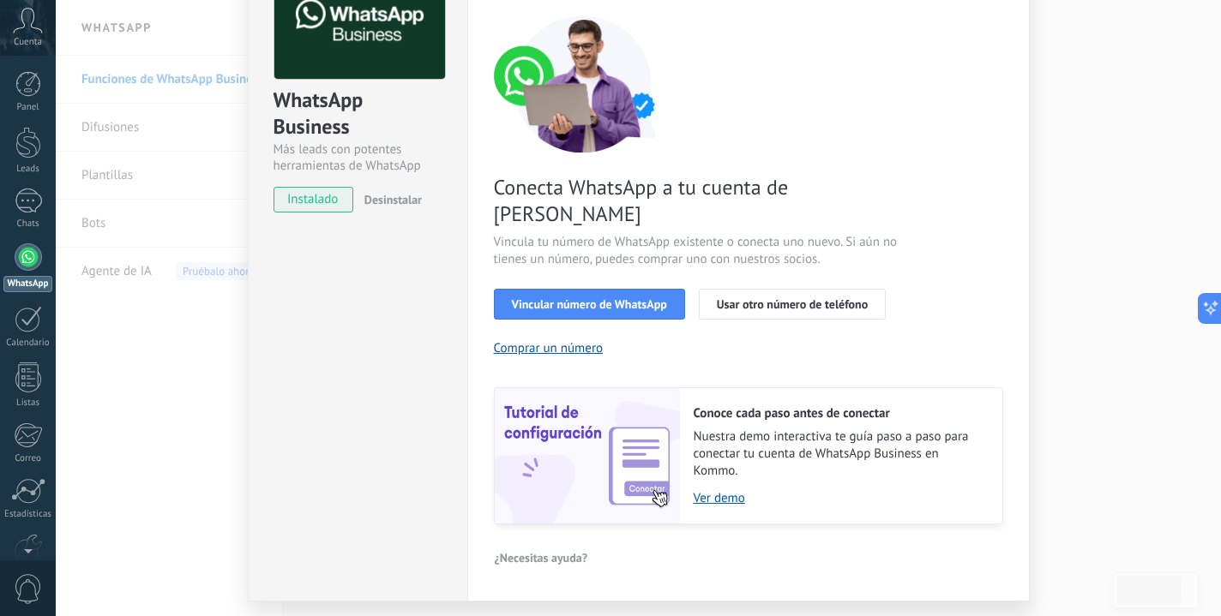
type textarea "**********"
click at [568, 289] on button "Vincular número de WhatsApp" at bounding box center [589, 304] width 191 height 31
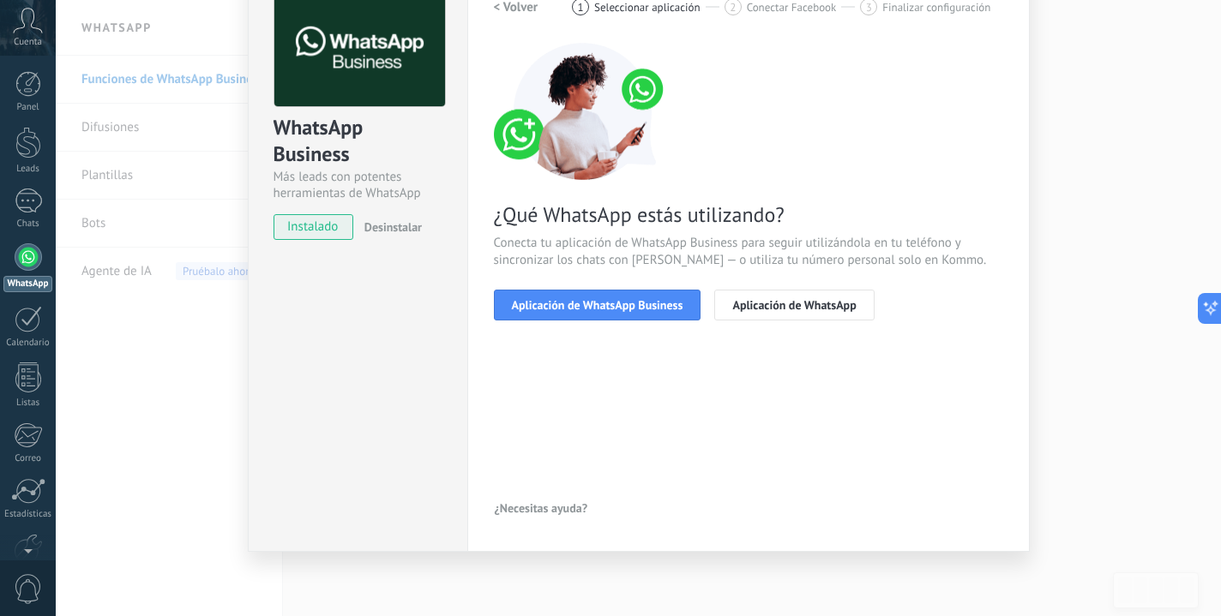
scroll to position [95, 0]
click at [593, 305] on span "Aplicación de WhatsApp Business" at bounding box center [597, 305] width 171 height 12
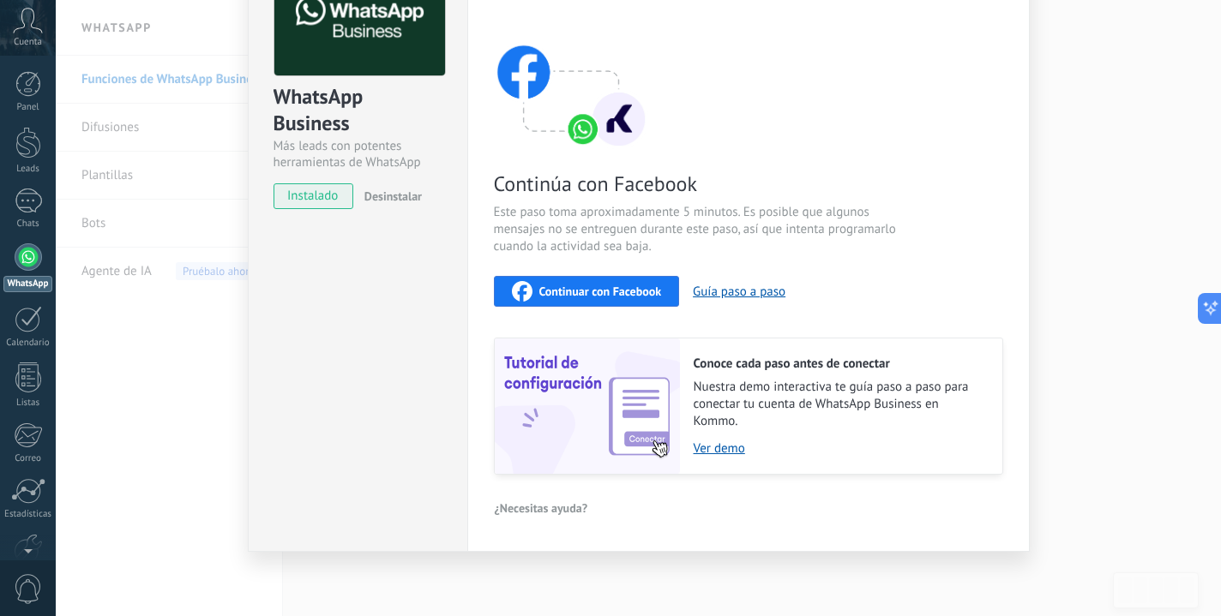
scroll to position [125, 0]
click at [704, 291] on button "Guía paso a paso" at bounding box center [739, 293] width 93 height 16
click at [550, 286] on span "Continuar con Facebook" at bounding box center [600, 292] width 123 height 12
